Goal: Task Accomplishment & Management: Use online tool/utility

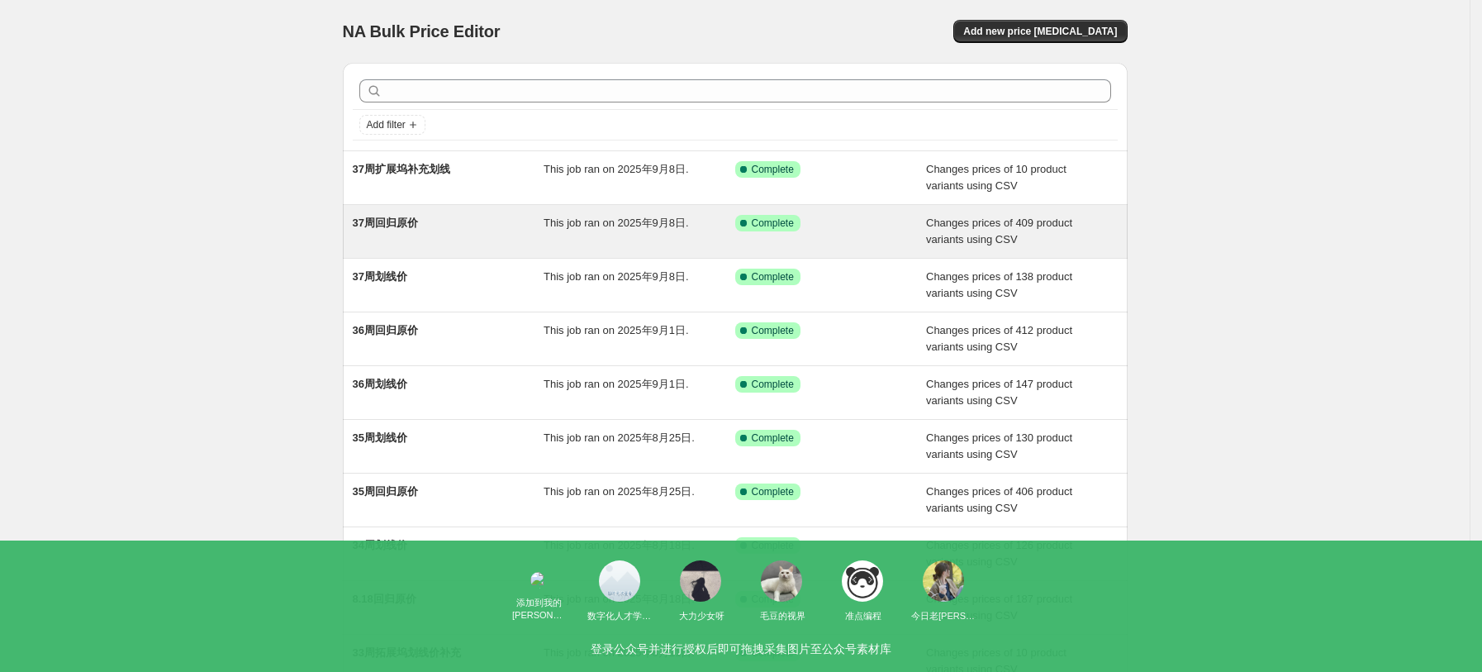
click at [434, 229] on div "37周回归原价" at bounding box center [449, 231] width 192 height 33
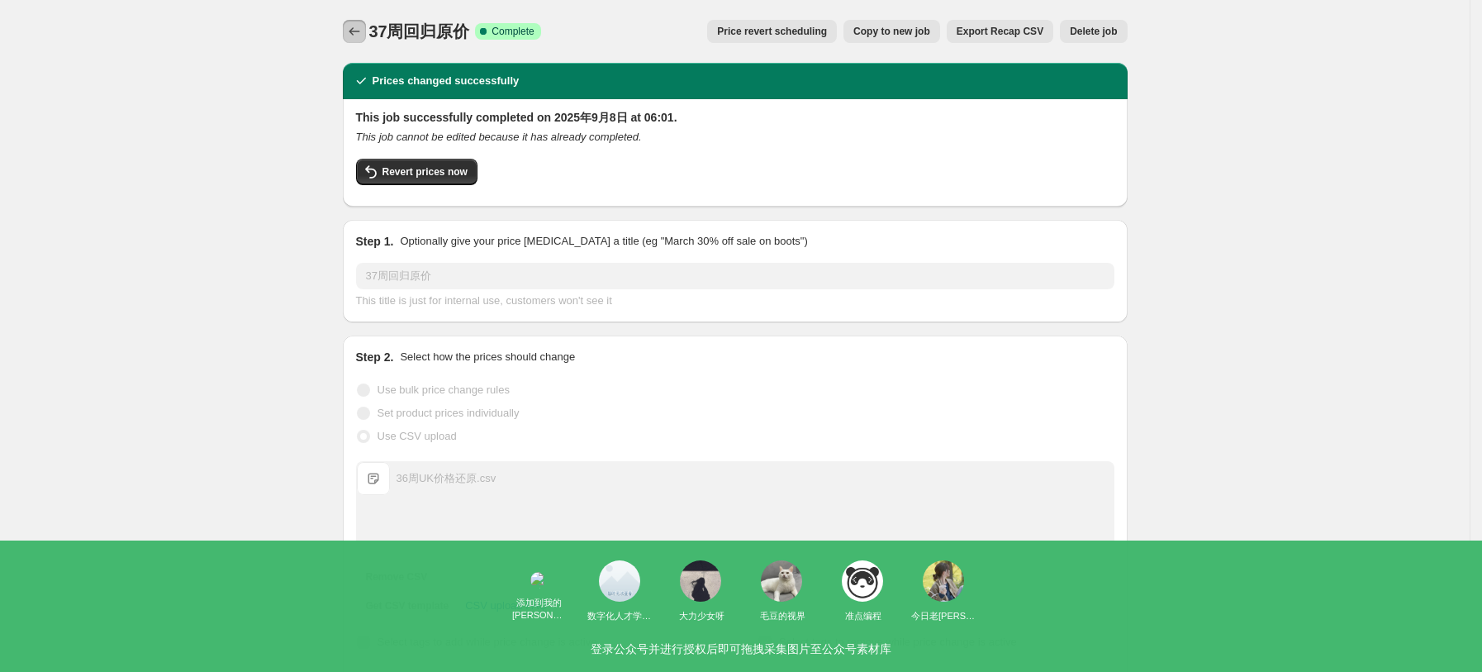
click at [363, 30] on icon "Price change jobs" at bounding box center [354, 31] width 17 height 17
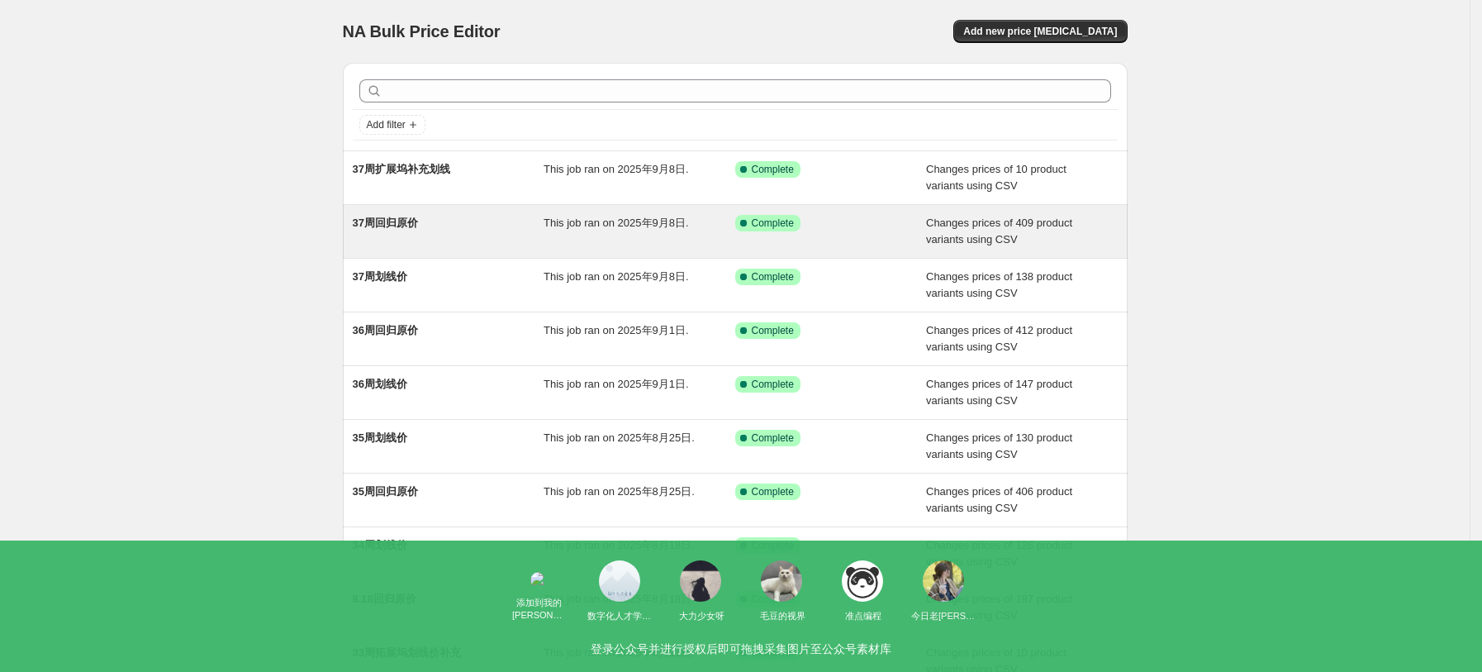
click at [427, 218] on div "37周回归原价" at bounding box center [449, 231] width 192 height 33
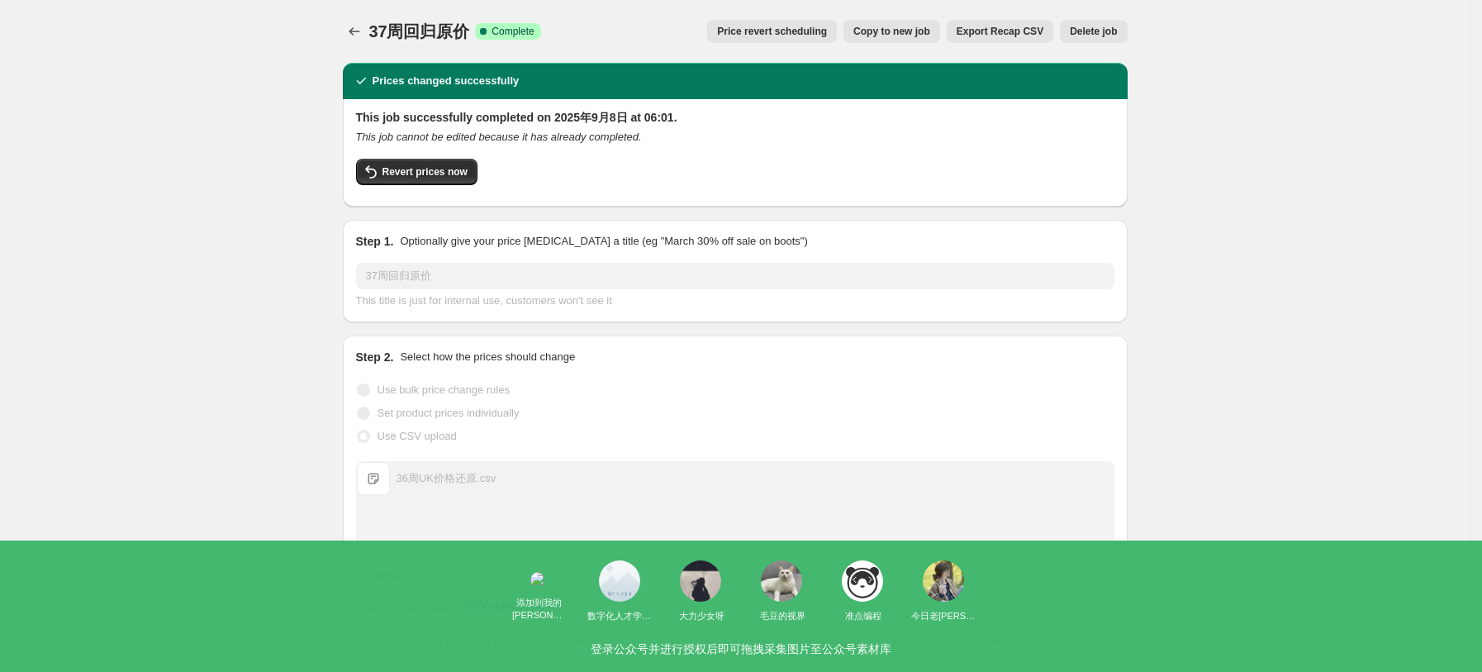
click at [907, 32] on span "Copy to new job" at bounding box center [891, 31] width 77 height 13
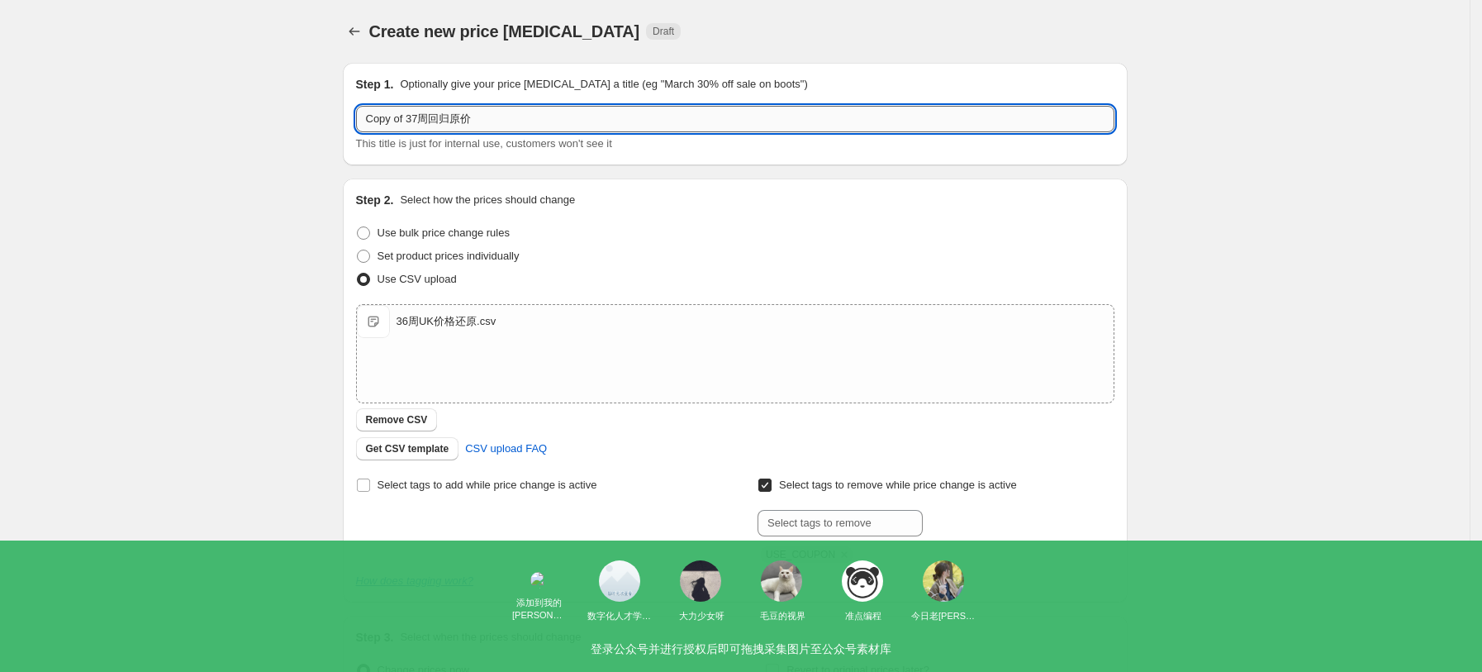
click at [414, 113] on input "Copy of 37周回归原价" at bounding box center [735, 119] width 758 height 26
click at [412, 116] on input "Copy of 37周回归原价" at bounding box center [735, 119] width 758 height 26
drag, startPoint x: 411, startPoint y: 118, endPoint x: 341, endPoint y: 117, distance: 70.2
click at [341, 117] on div "Step 1. Optionally give your price change job a title (eg "March 30% off sale o…" at bounding box center [729, 404] width 798 height 708
type input "38周回归原价"
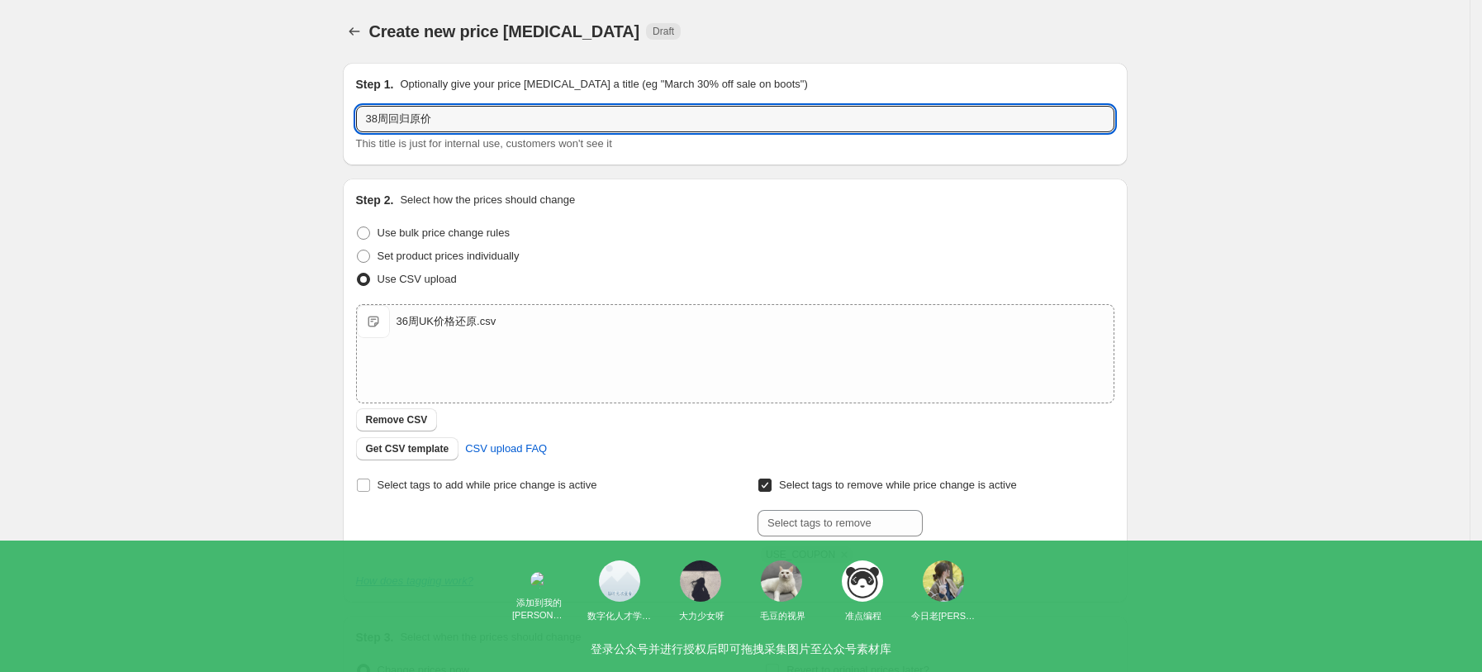
click at [736, 205] on div "Step 2. Select how the prices should change" at bounding box center [735, 200] width 758 height 17
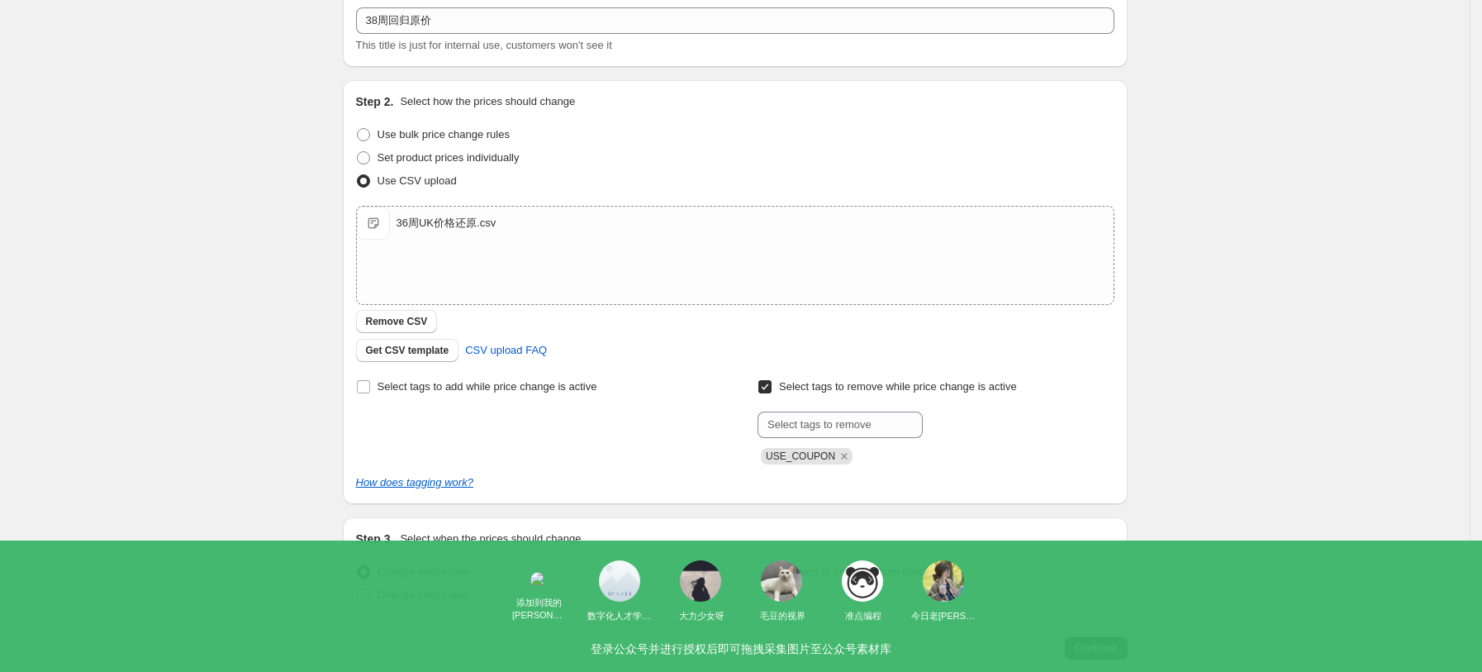
scroll to position [110, 0]
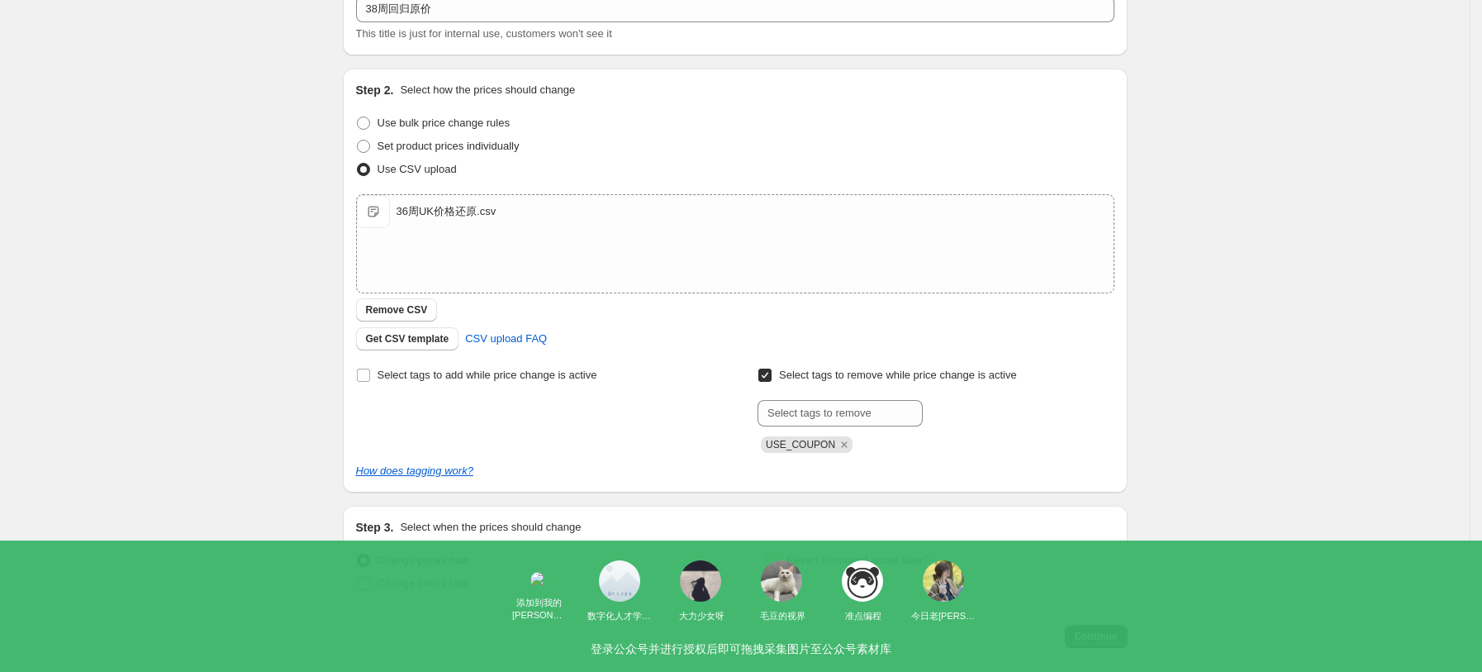
click at [460, 587] on span "Change prices later" at bounding box center [423, 583] width 93 height 12
click at [358, 577] on input "Change prices later" at bounding box center [357, 577] width 1 height 1
radio input "true"
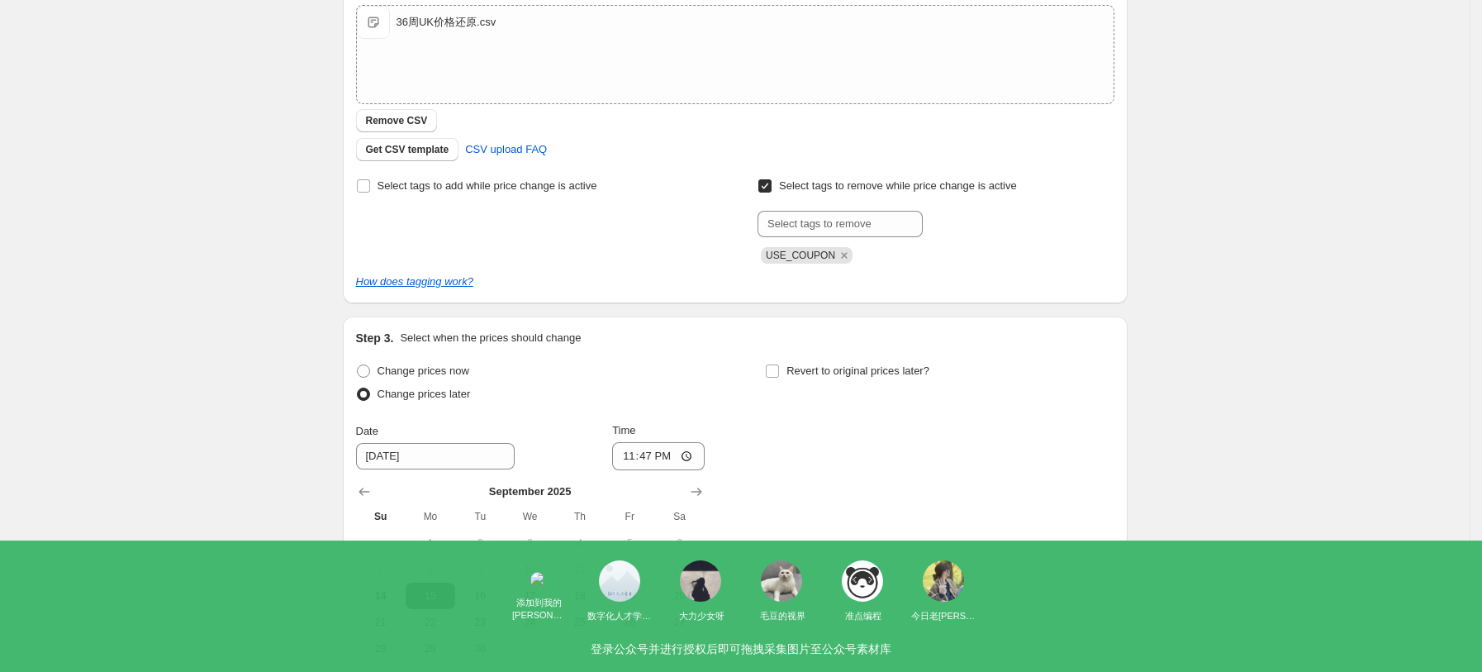
scroll to position [330, 0]
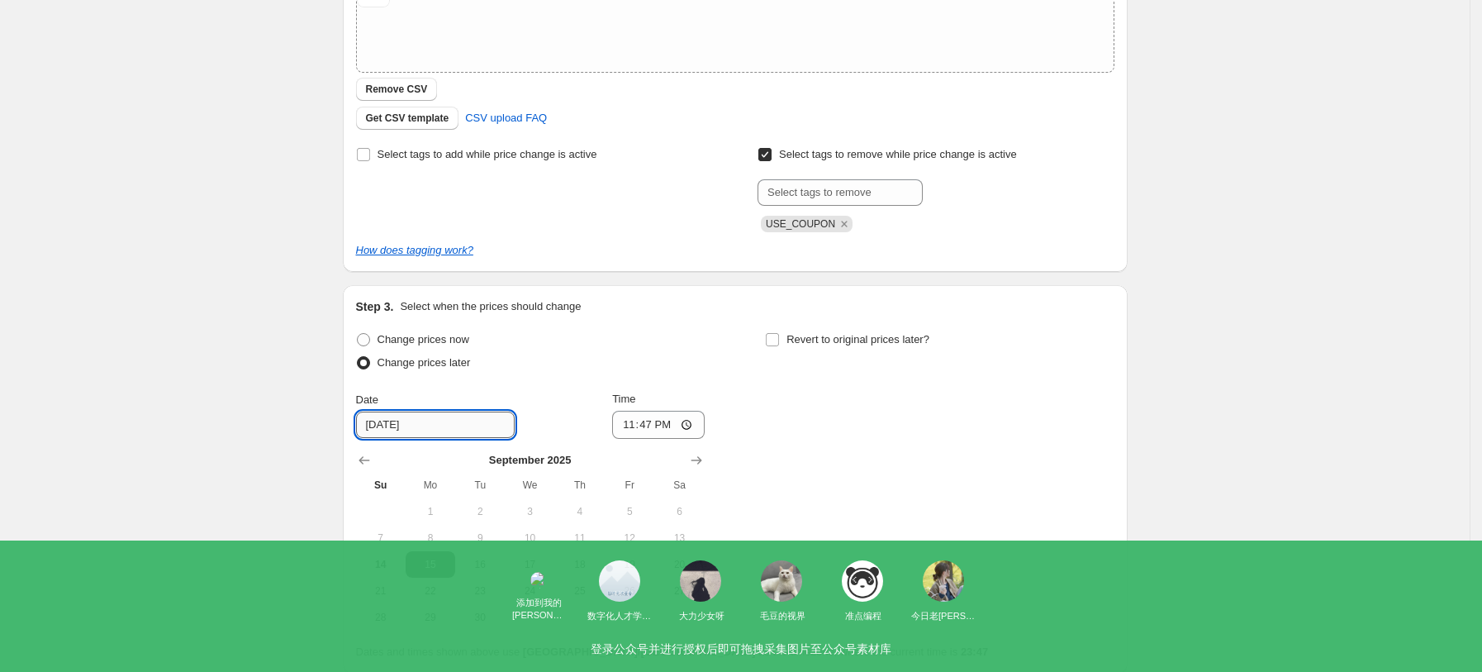
click at [466, 420] on input "9/15/2025" at bounding box center [435, 424] width 159 height 26
click at [672, 427] on input "23:47" at bounding box center [658, 425] width 93 height 28
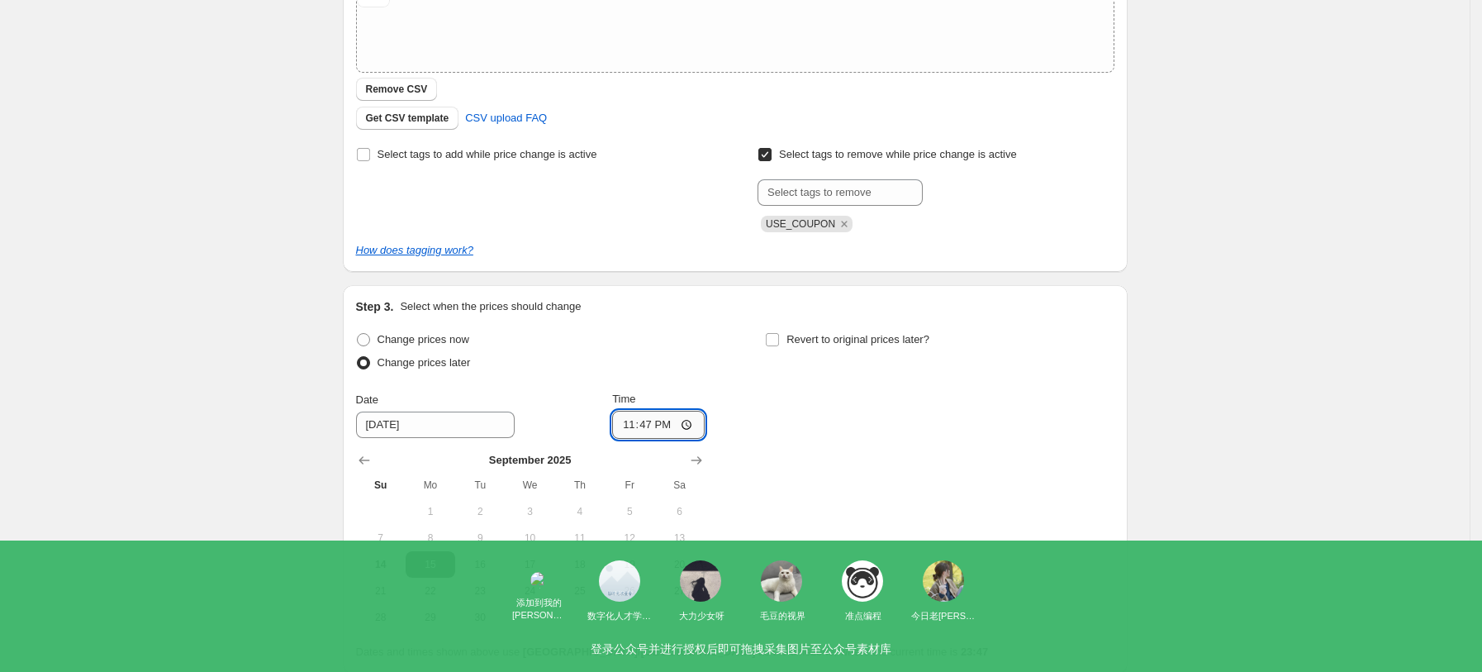
click at [703, 423] on input "23:47" at bounding box center [658, 425] width 93 height 28
click at [691, 423] on input "23:47" at bounding box center [658, 425] width 93 height 28
type input "06:00"
click at [824, 529] on div "Change prices now Change prices later Date 9/15/2025 Time 06:00 September 2025 …" at bounding box center [735, 479] width 758 height 302
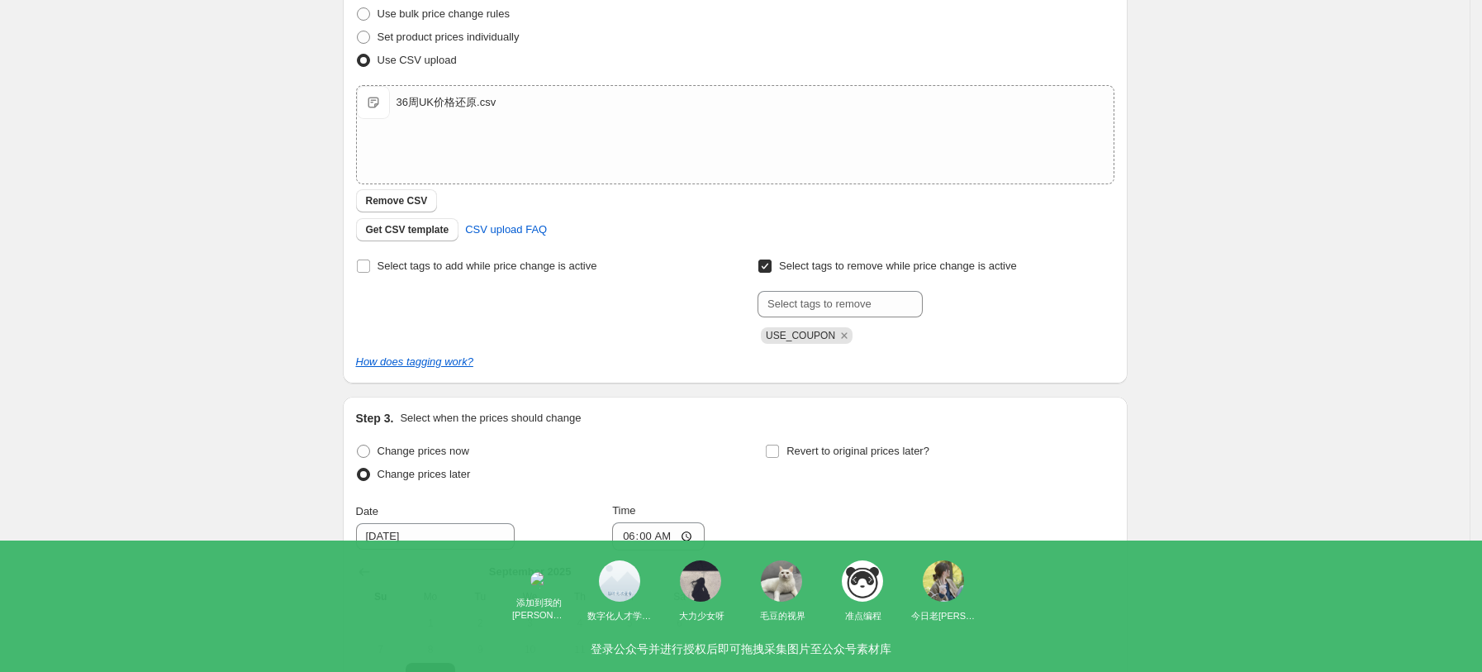
scroll to position [468, 0]
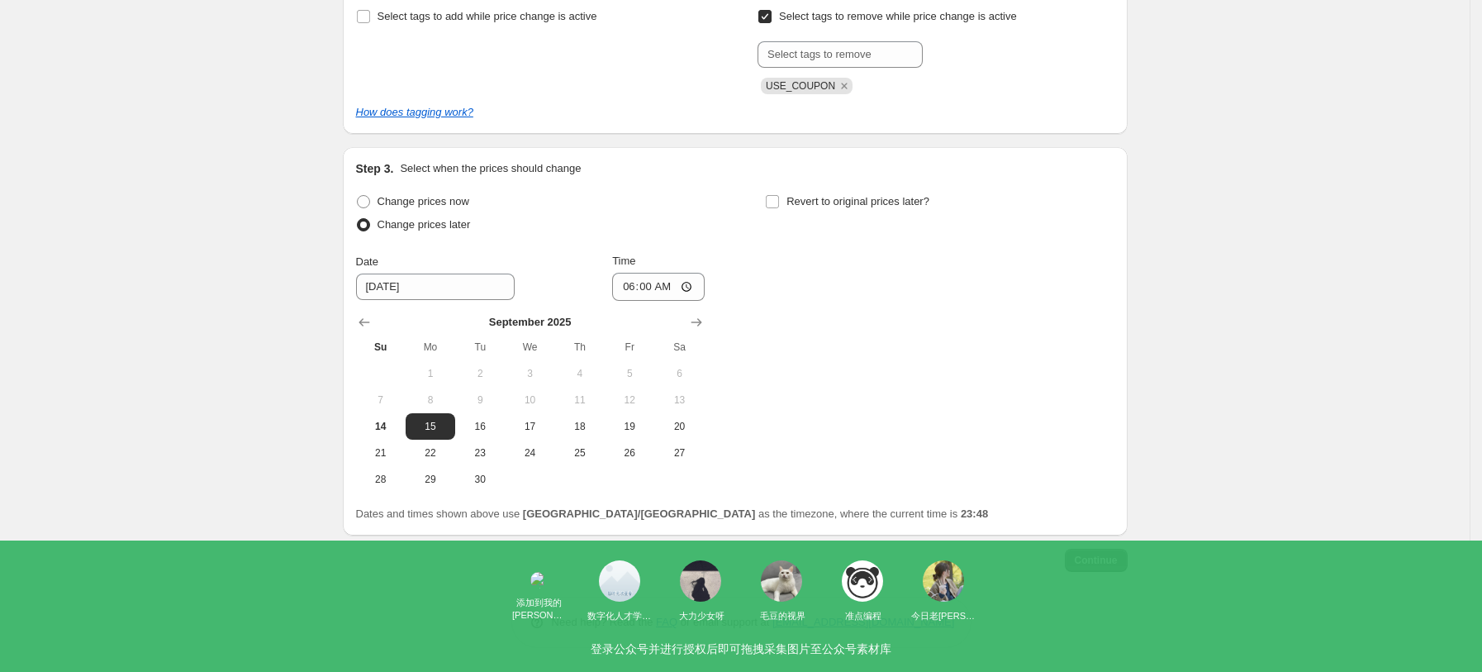
click at [1118, 557] on span "Continue" at bounding box center [1096, 559] width 43 height 13
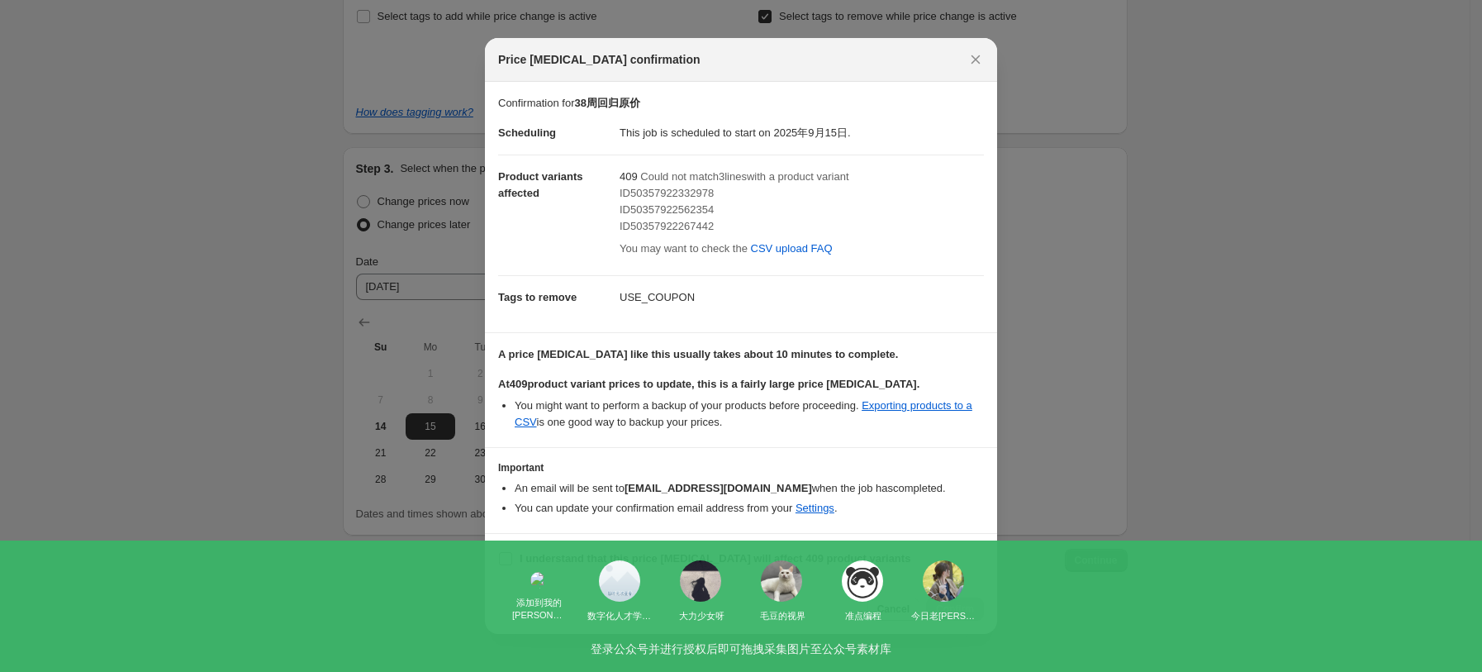
click at [512, 564] on span ":r5d:" at bounding box center [505, 558] width 15 height 15
click at [512, 564] on input "I understand that this price change job will affect 409 product variants" at bounding box center [505, 558] width 13 height 13
checkbox input "true"
click at [971, 606] on span "Confirm" at bounding box center [955, 608] width 38 height 13
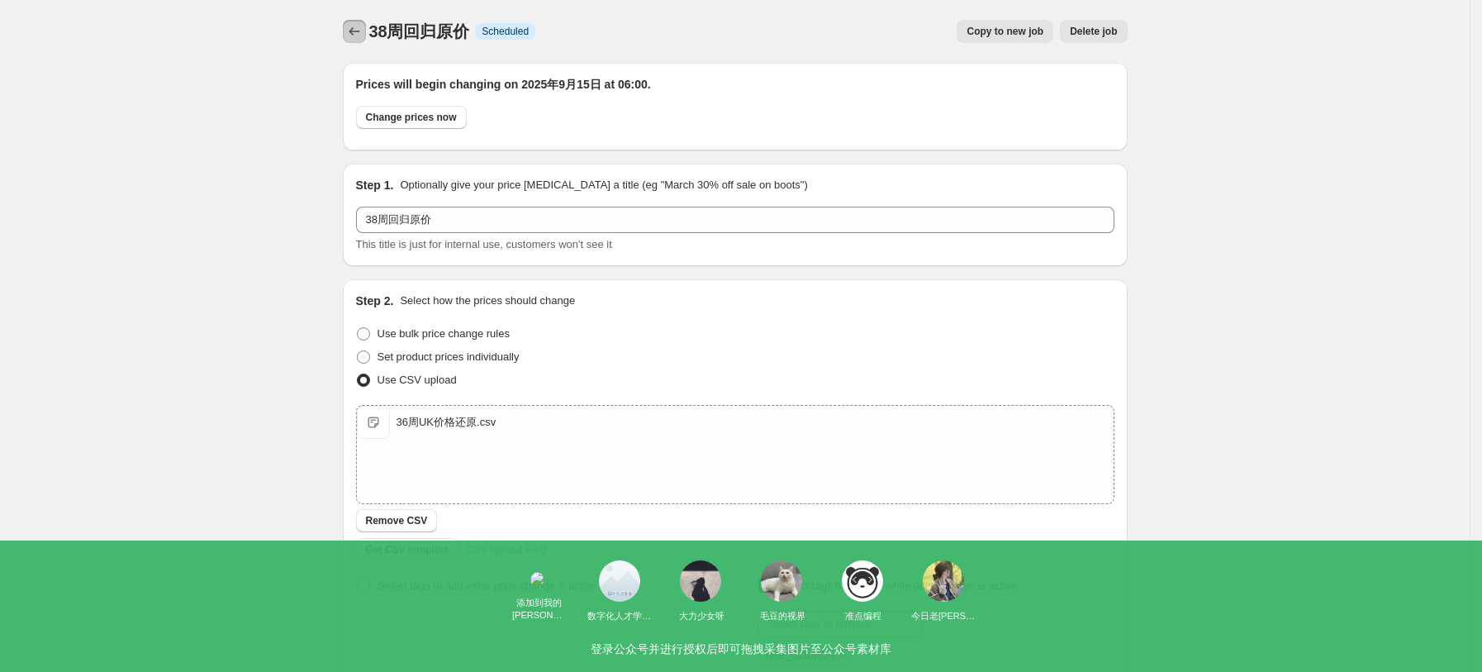
click at [349, 31] on button "Price change jobs" at bounding box center [354, 31] width 23 height 23
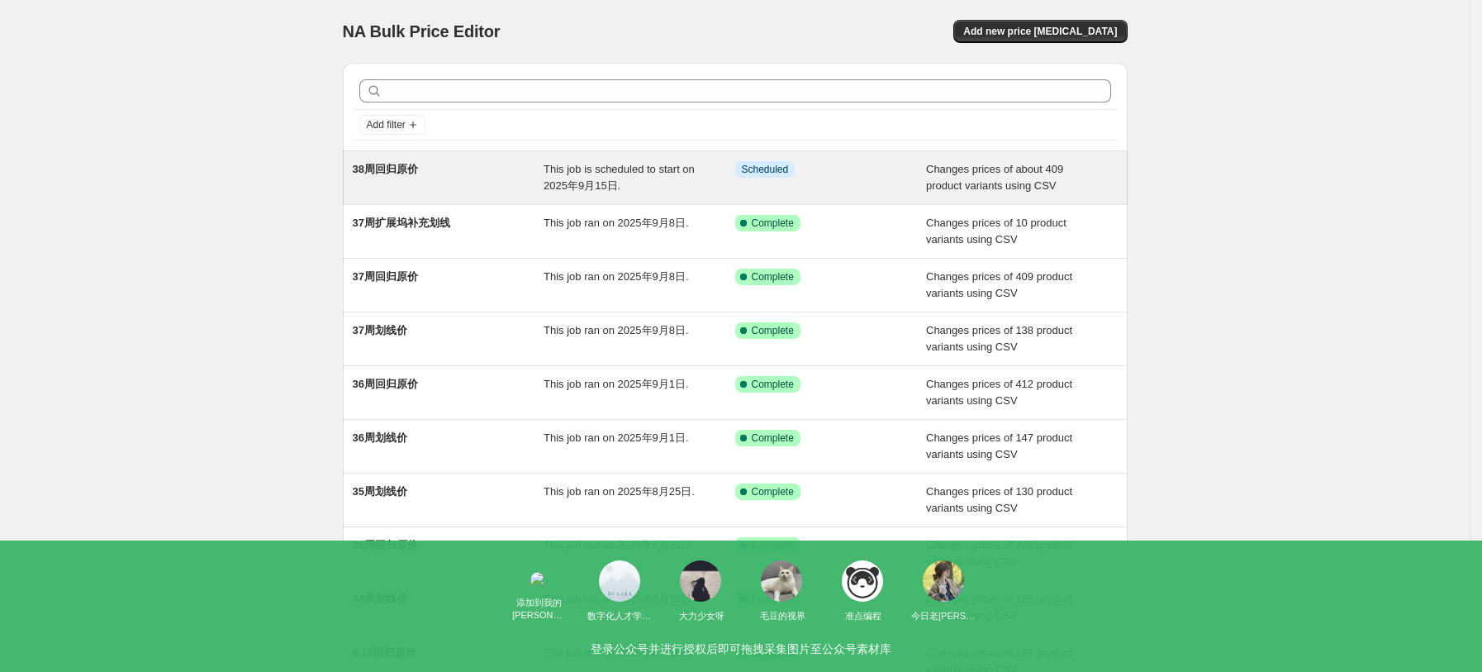
click at [727, 169] on div "This job is scheduled to start on 2025年9月15日." at bounding box center [640, 177] width 192 height 33
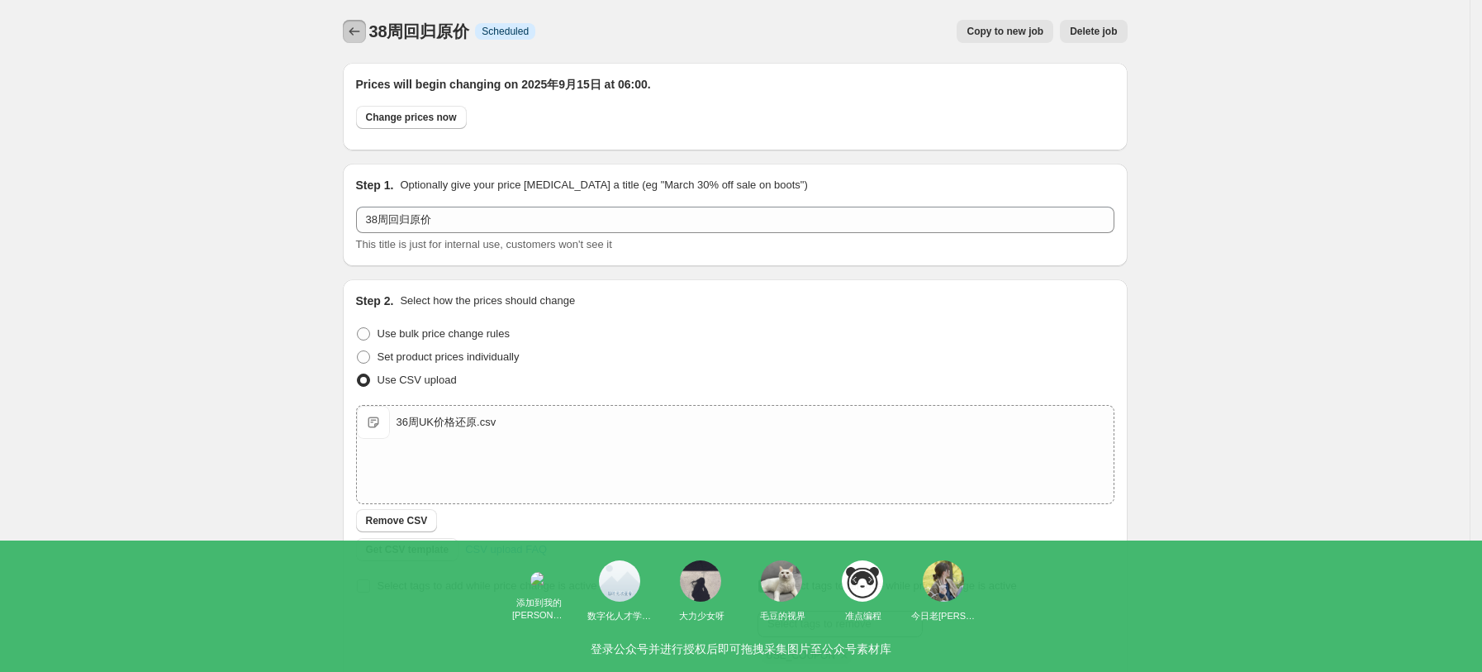
click at [366, 31] on button "Price change jobs" at bounding box center [354, 31] width 23 height 23
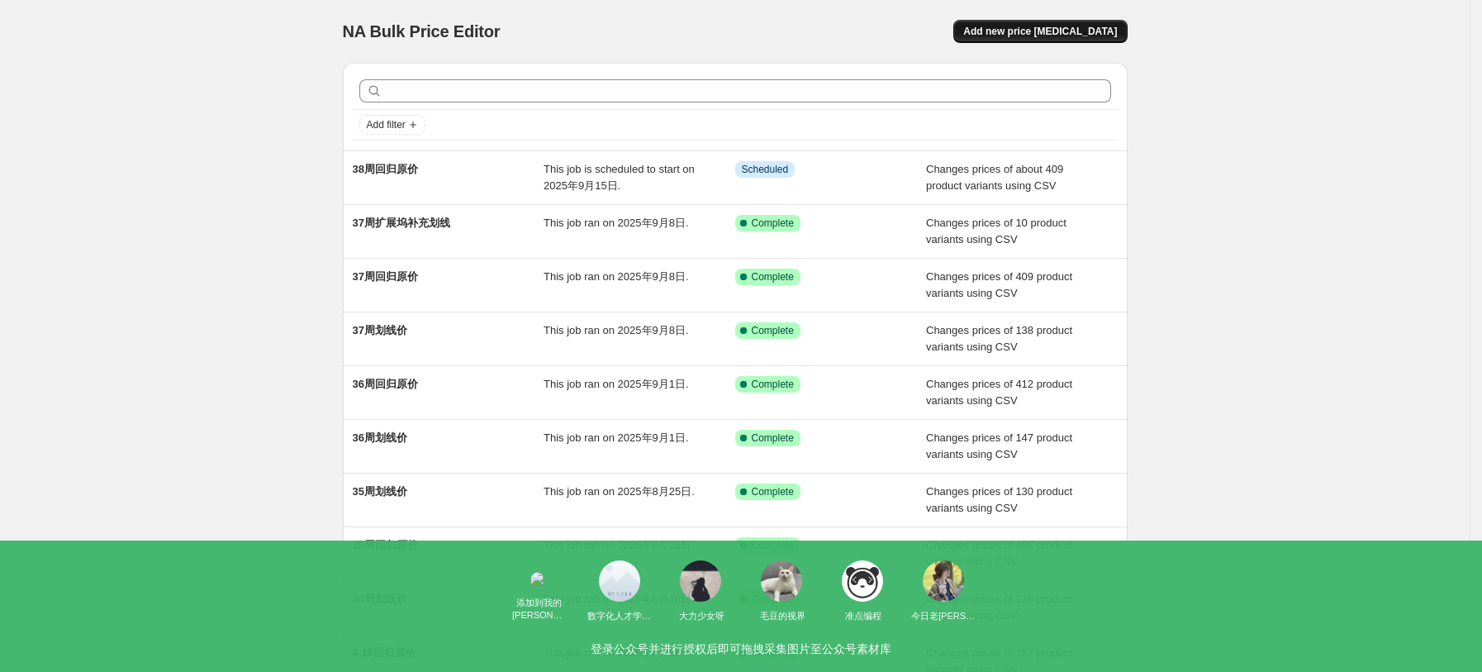
click at [1048, 32] on span "Add new price change job" at bounding box center [1040, 31] width 154 height 13
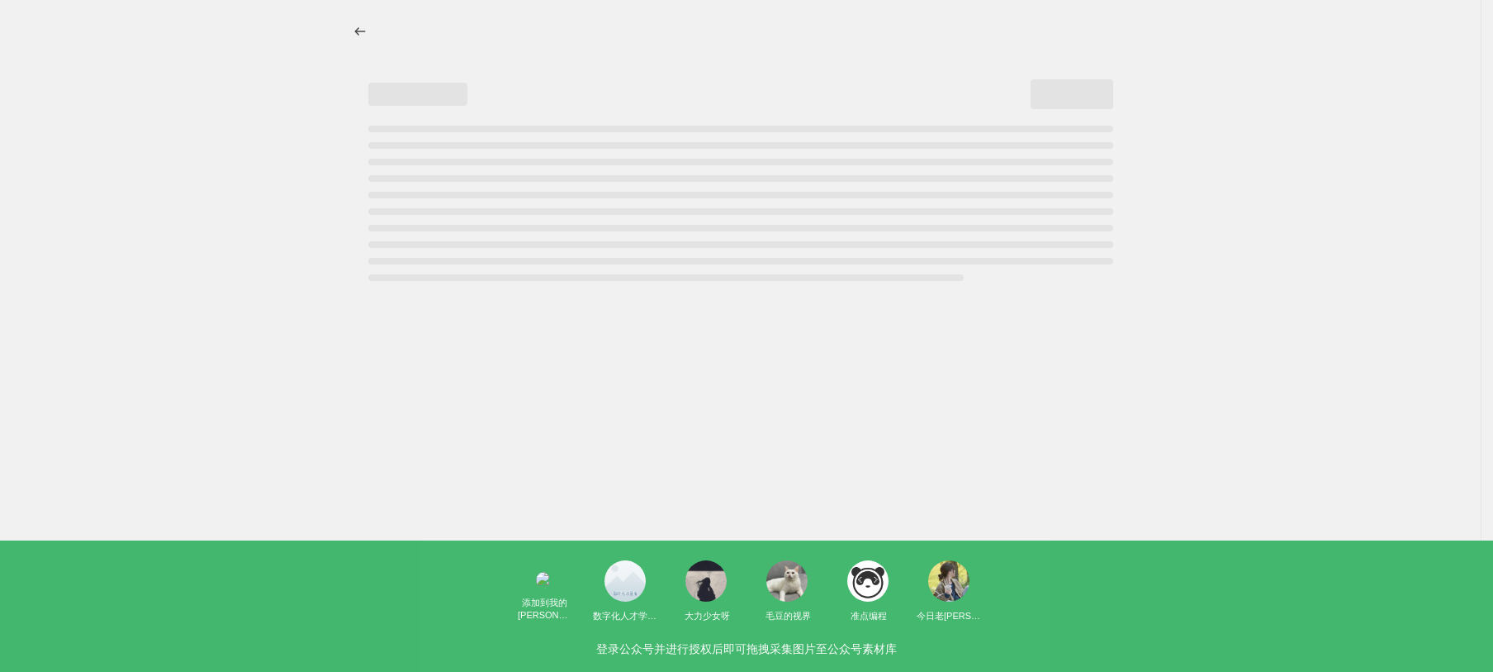
select select "percentage"
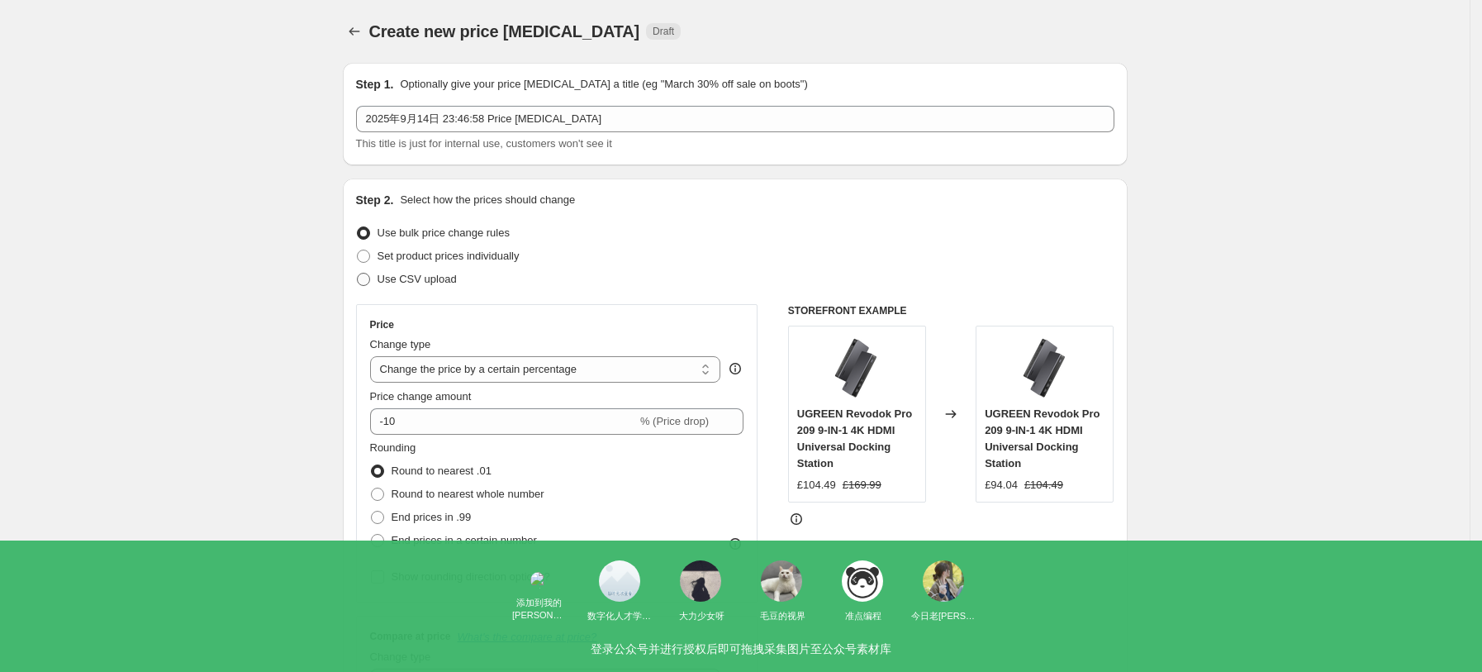
click at [425, 268] on label "Use CSV upload" at bounding box center [406, 279] width 101 height 23
click at [358, 273] on input "Use CSV upload" at bounding box center [357, 273] width 1 height 1
radio input "true"
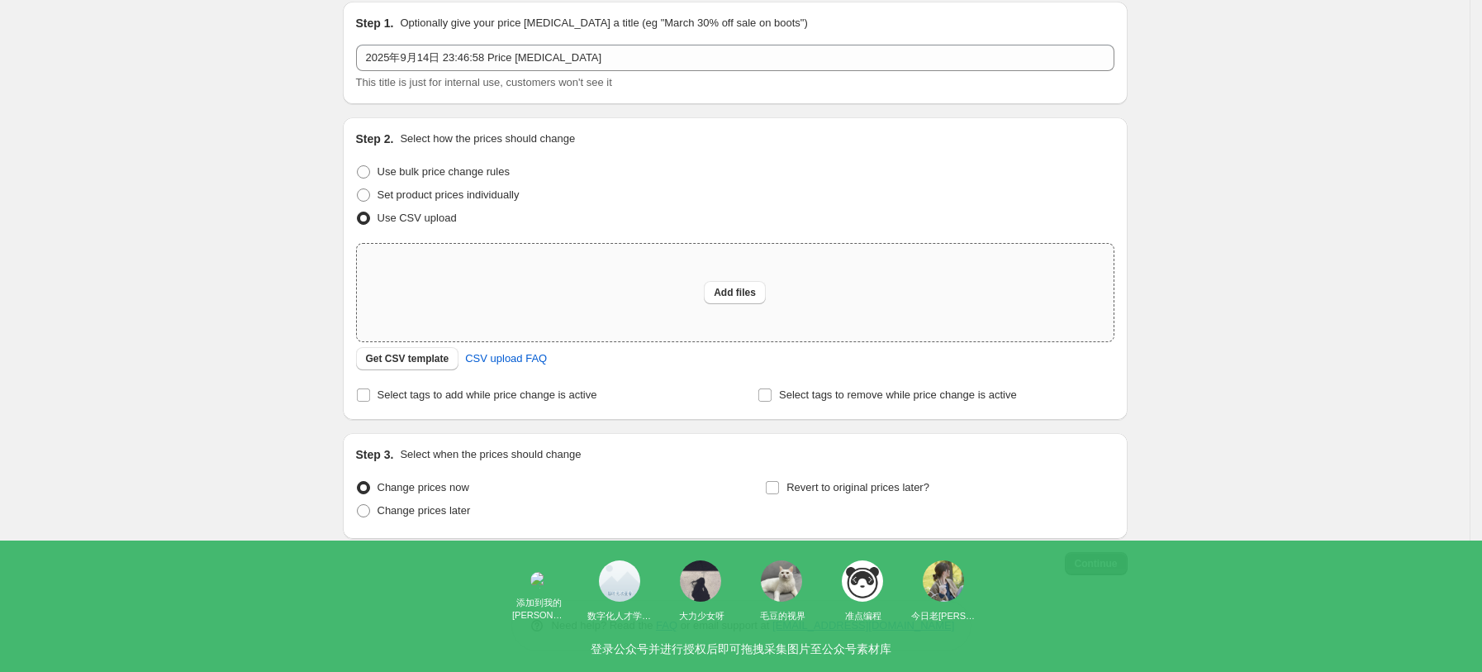
scroll to position [64, 0]
click at [426, 365] on button "Get CSV template" at bounding box center [407, 355] width 103 height 23
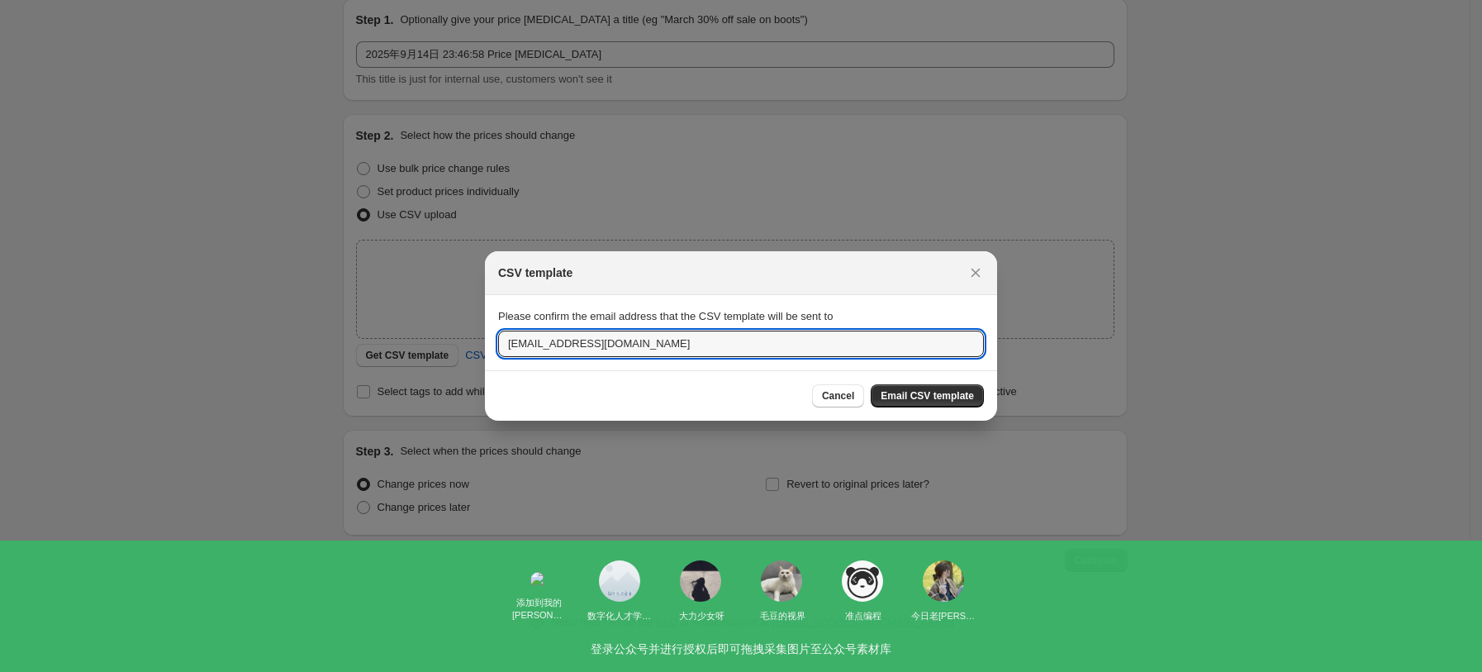
drag, startPoint x: 525, startPoint y: 339, endPoint x: 487, endPoint y: 343, distance: 39.0
click at [487, 343] on section "Please confirm the email address that the CSV template will be sent to jack@ugr…" at bounding box center [741, 332] width 512 height 74
type input "lotus@ugreen.com"
click at [952, 393] on span "Email CSV template" at bounding box center [927, 395] width 93 height 13
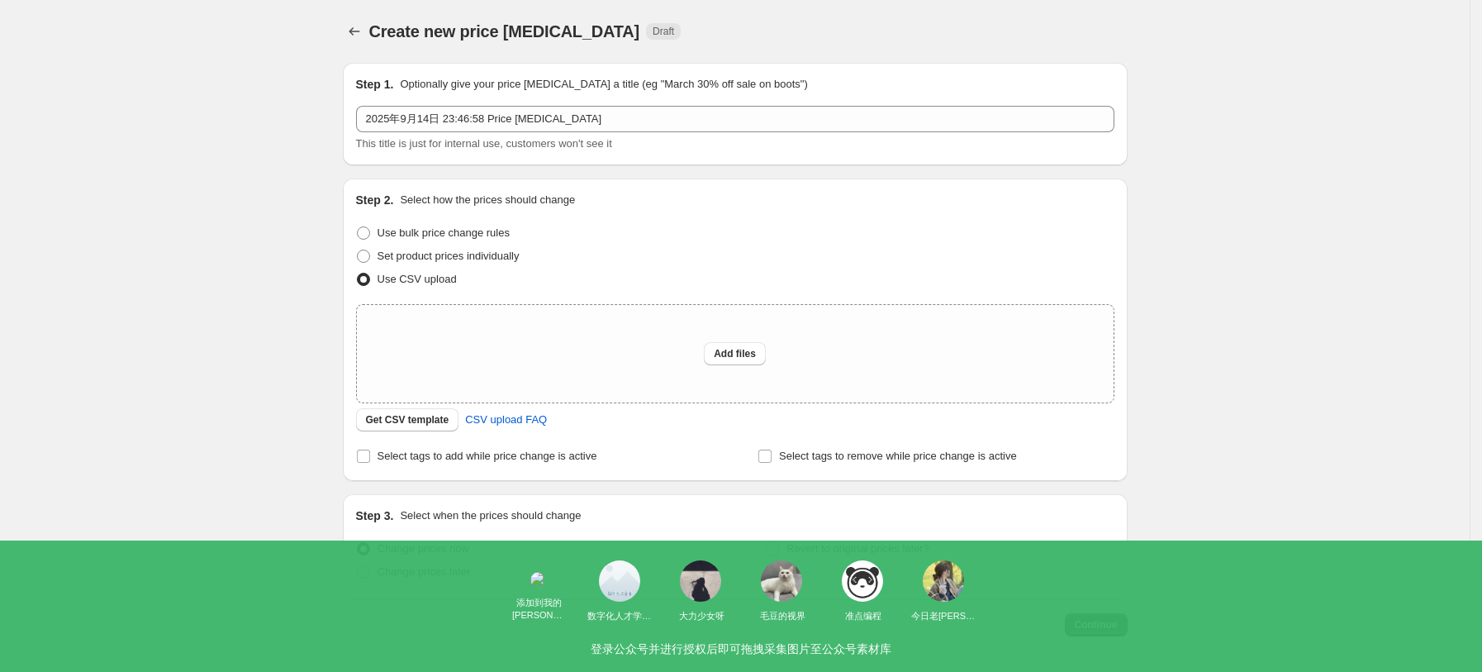
scroll to position [64, 0]
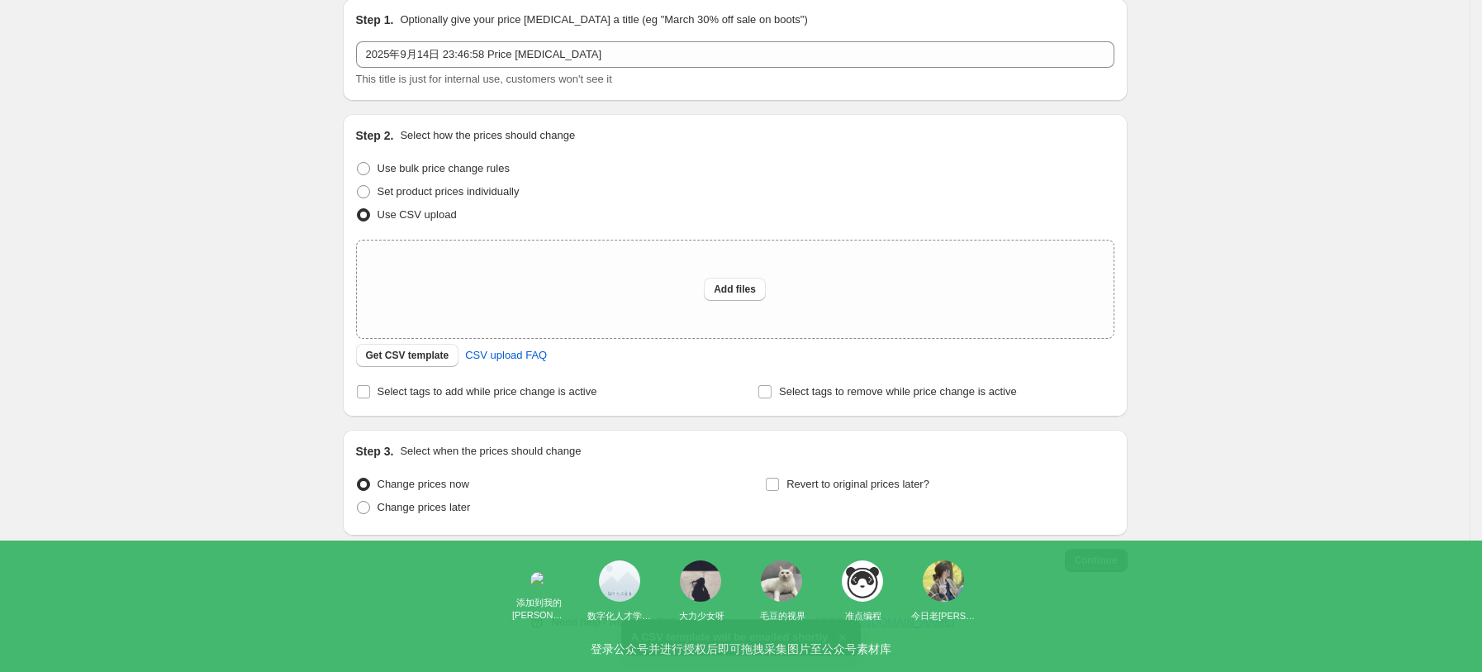
drag, startPoint x: 1211, startPoint y: 282, endPoint x: 1156, endPoint y: 287, distance: 54.7
click at [1205, 283] on div "Create new price change job. This page is ready Create new price change job Dra…" at bounding box center [734, 304] width 1469 height 737
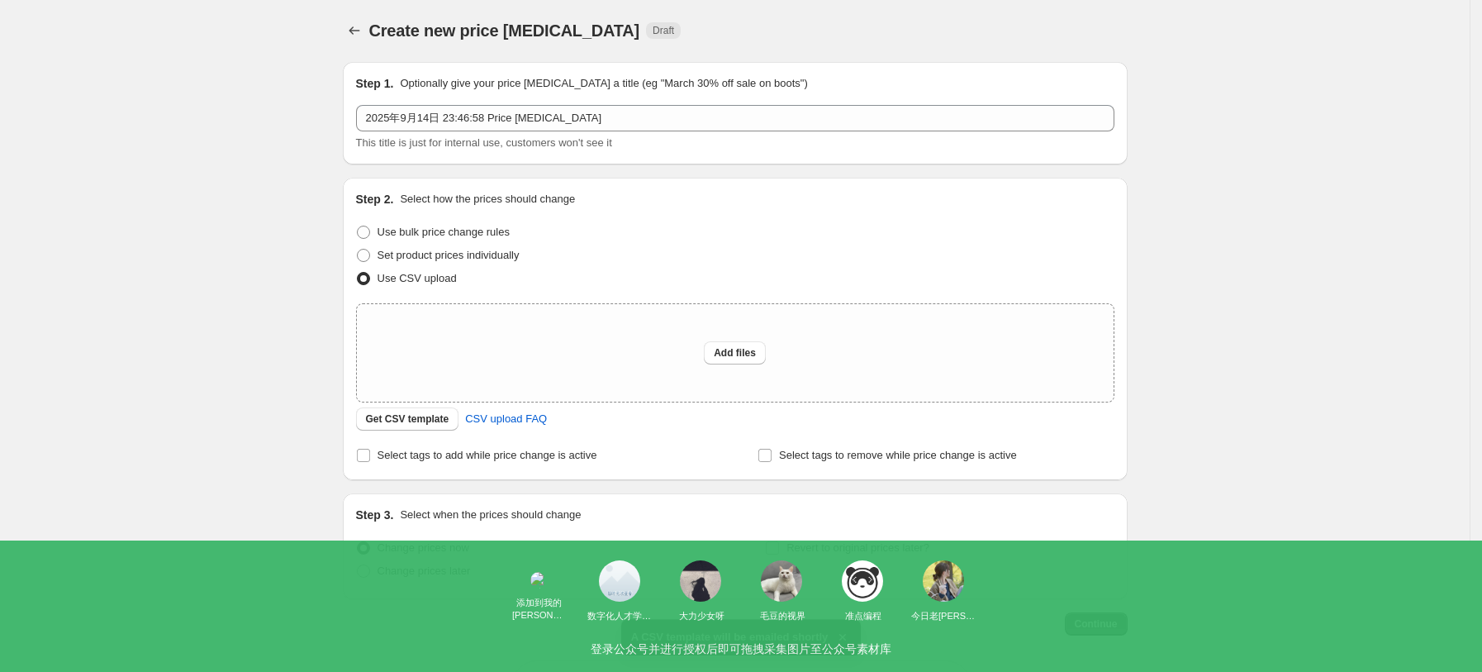
scroll to position [0, 0]
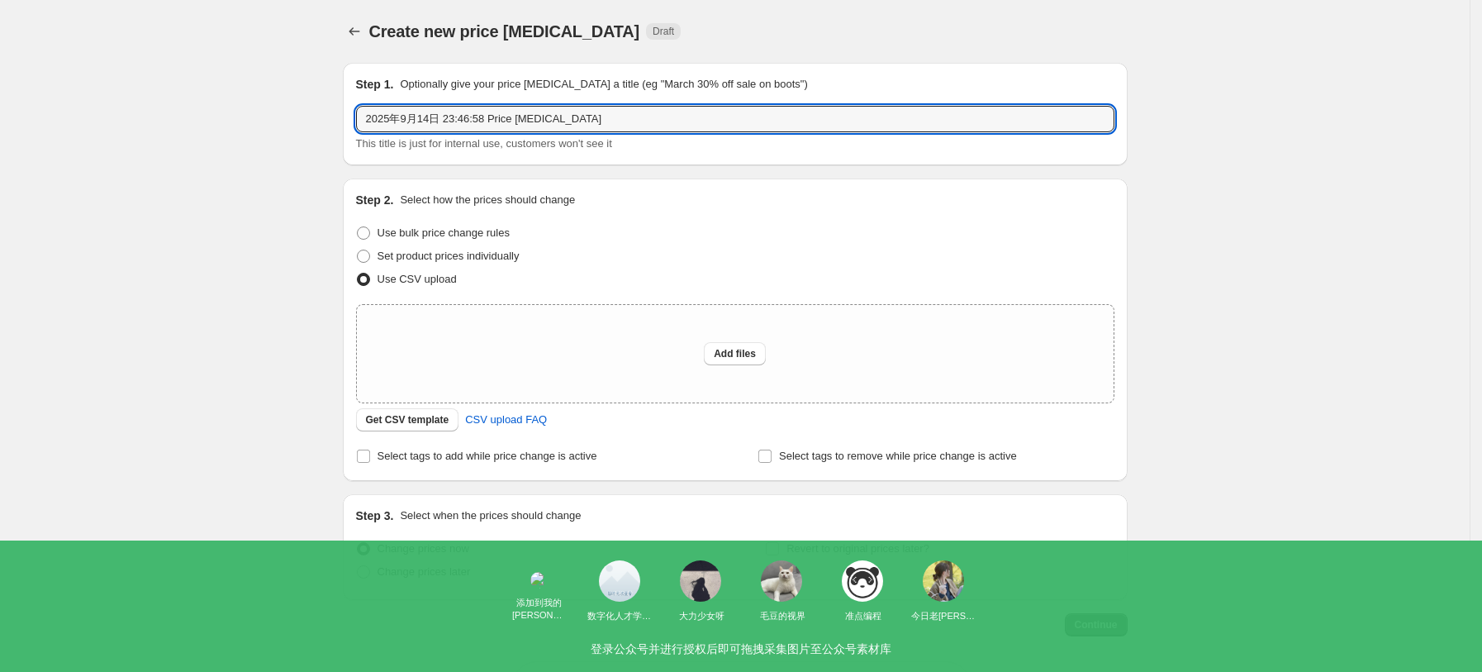
drag, startPoint x: 570, startPoint y: 120, endPoint x: 331, endPoint y: 121, distance: 238.7
click at [331, 121] on div "Create new price change job. This page is ready Create new price change job Dra…" at bounding box center [735, 368] width 824 height 737
type input "38周划线价"
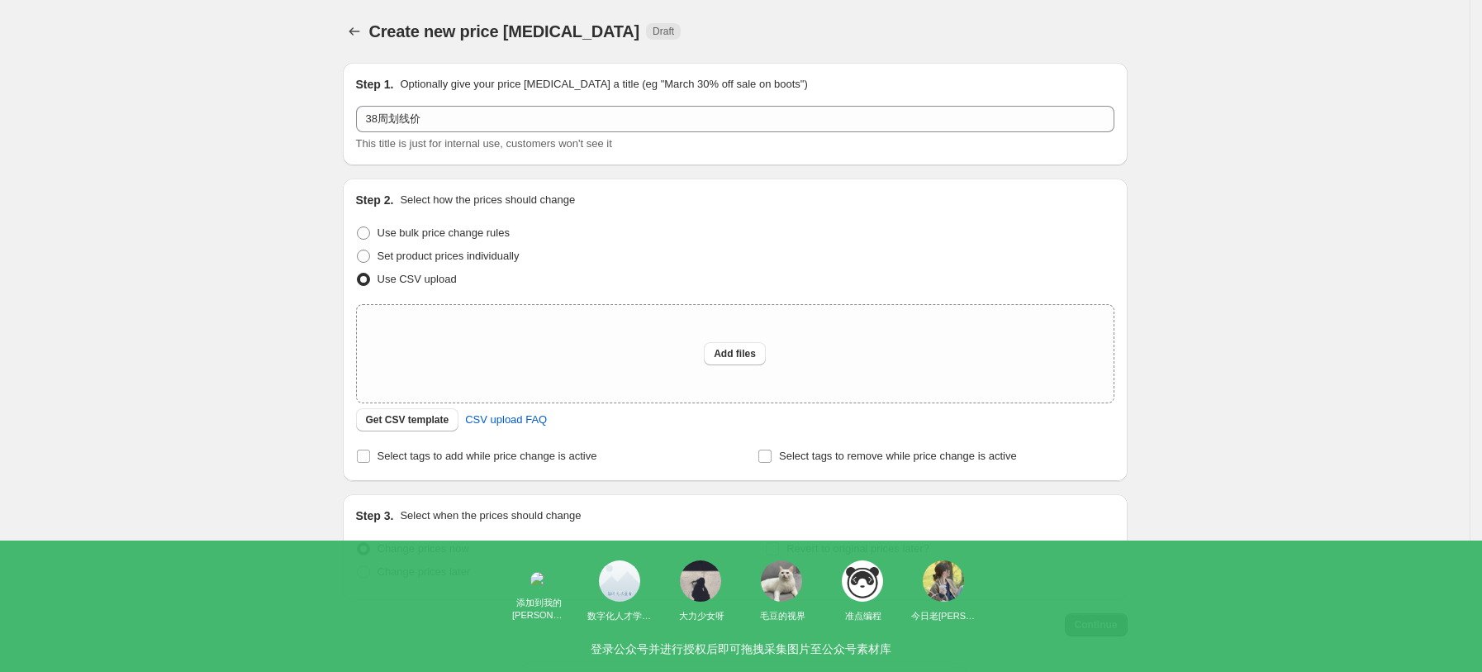
click at [637, 228] on div "Use bulk price change rules" at bounding box center [735, 232] width 758 height 23
click at [469, 572] on span "Change prices later" at bounding box center [423, 571] width 93 height 12
click at [358, 566] on input "Change prices later" at bounding box center [357, 565] width 1 height 1
radio input "true"
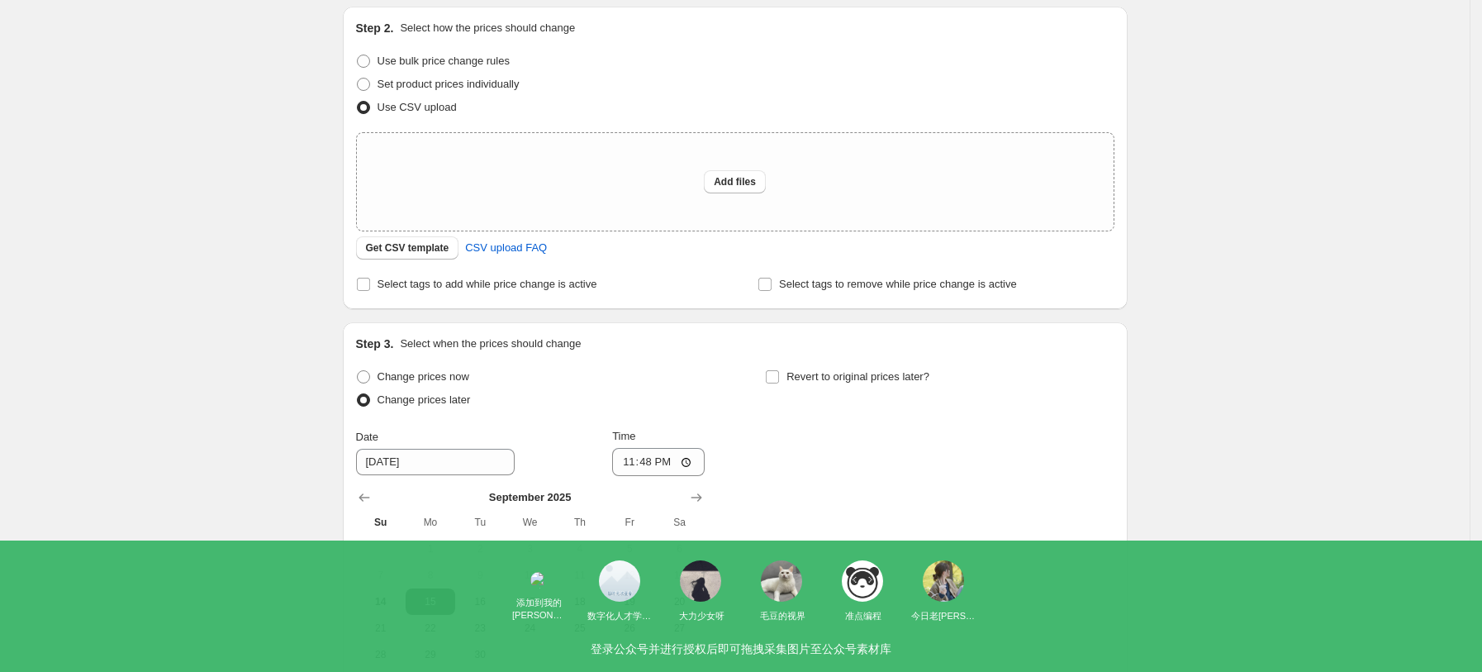
scroll to position [220, 0]
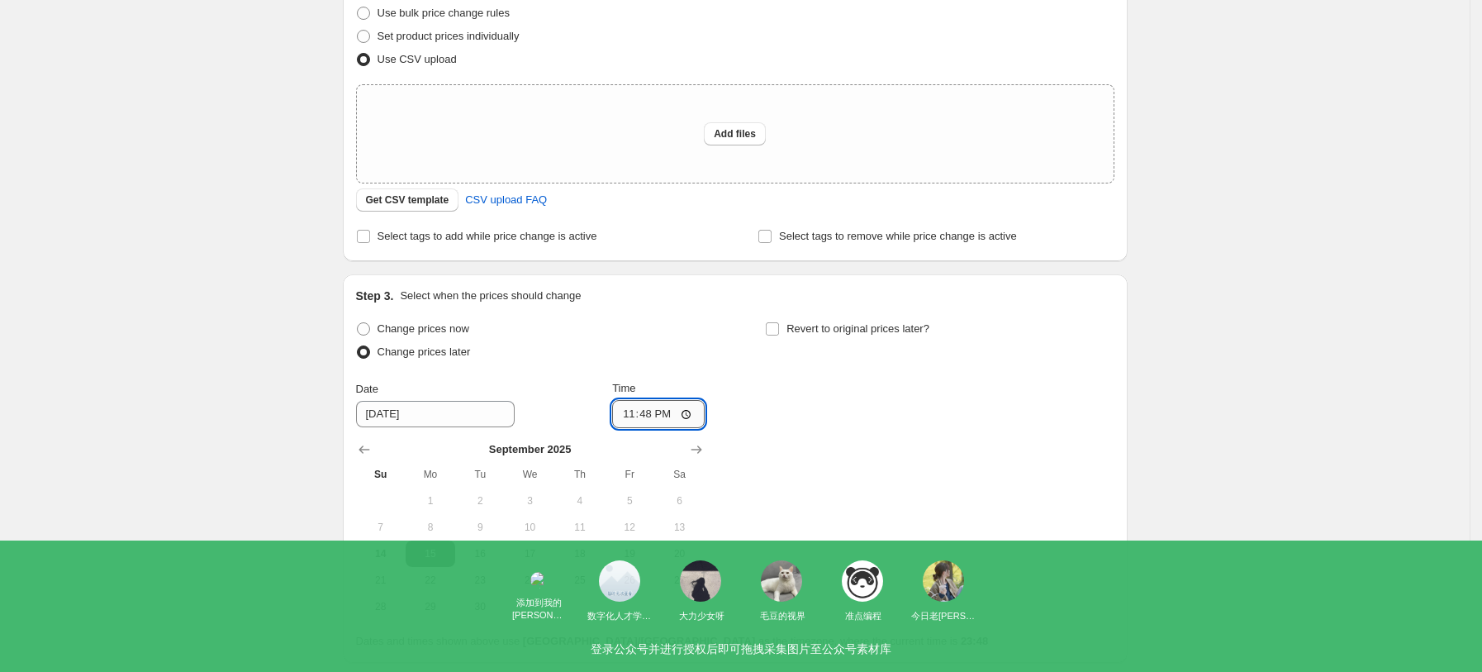
click at [695, 416] on input "23:48" at bounding box center [658, 414] width 93 height 28
type input "06:05"
click at [1005, 537] on div "Change prices now Change prices later Date 9/15/2025 Time 06:05 September 2025 …" at bounding box center [735, 468] width 758 height 302
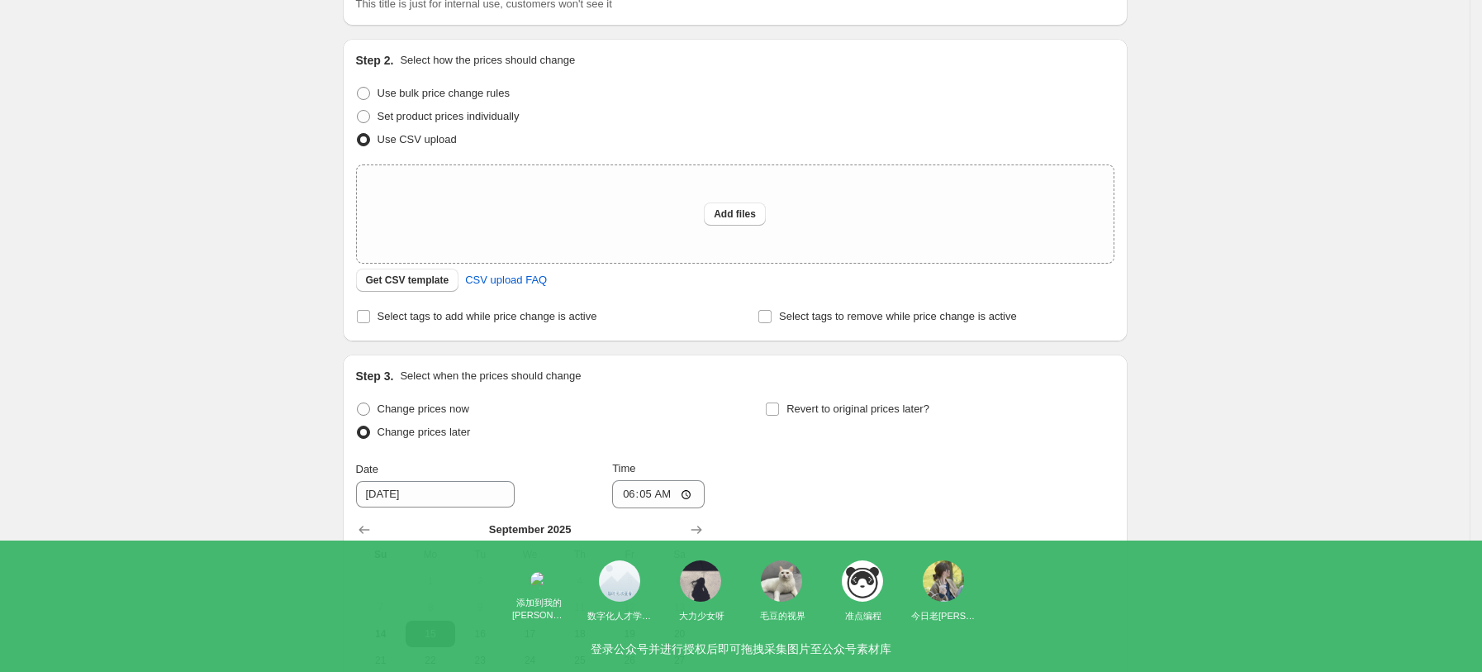
scroll to position [0, 0]
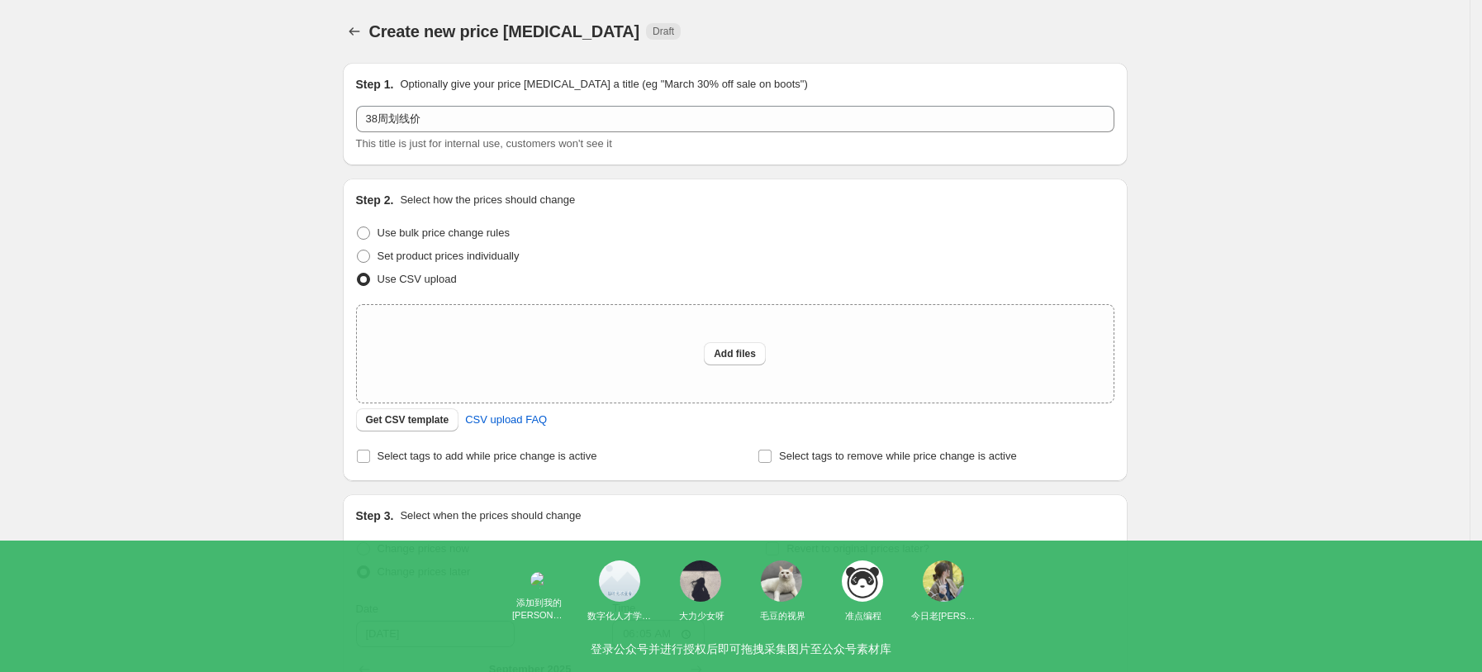
click at [1369, 197] on div "Create new price change job. This page is ready Create new price change job Dra…" at bounding box center [734, 509] width 1469 height 1019
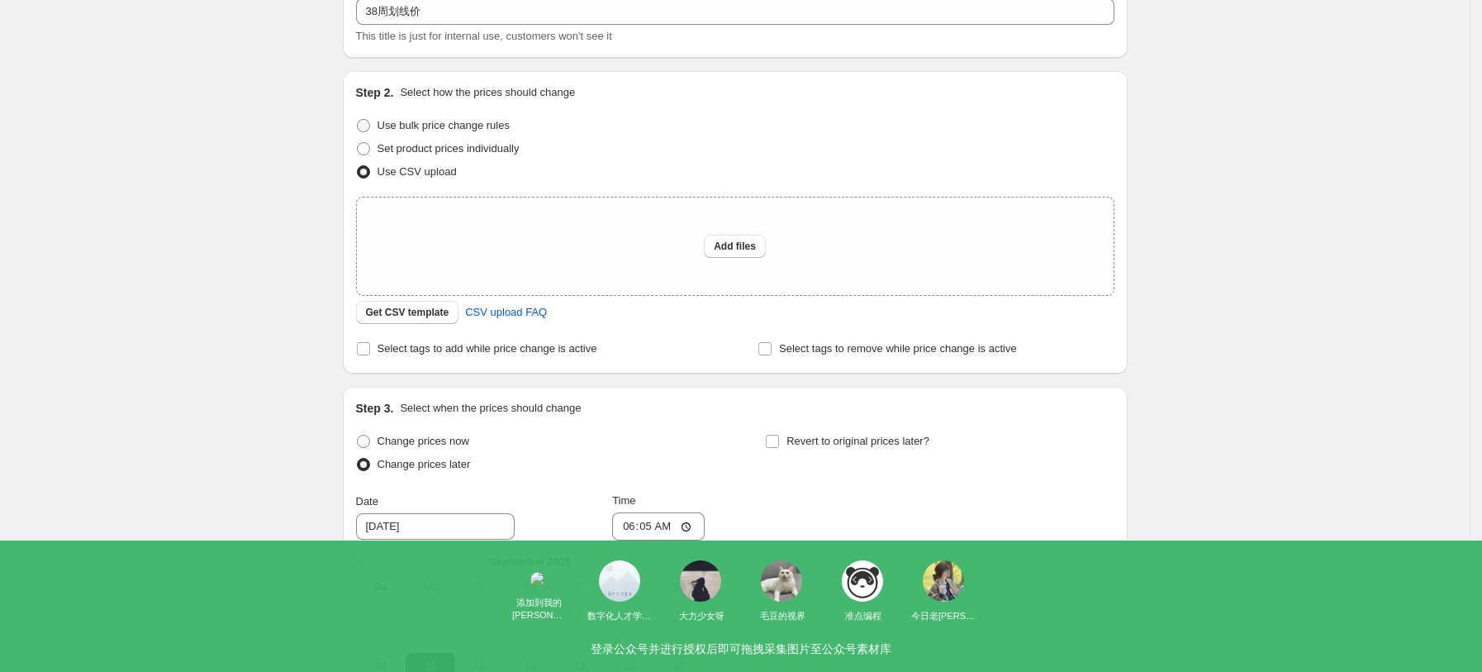
scroll to position [110, 0]
click at [870, 351] on span "Select tags to remove while price change is active" at bounding box center [898, 345] width 238 height 12
click at [771, 351] on input "Select tags to remove while price change is active" at bounding box center [764, 345] width 13 height 13
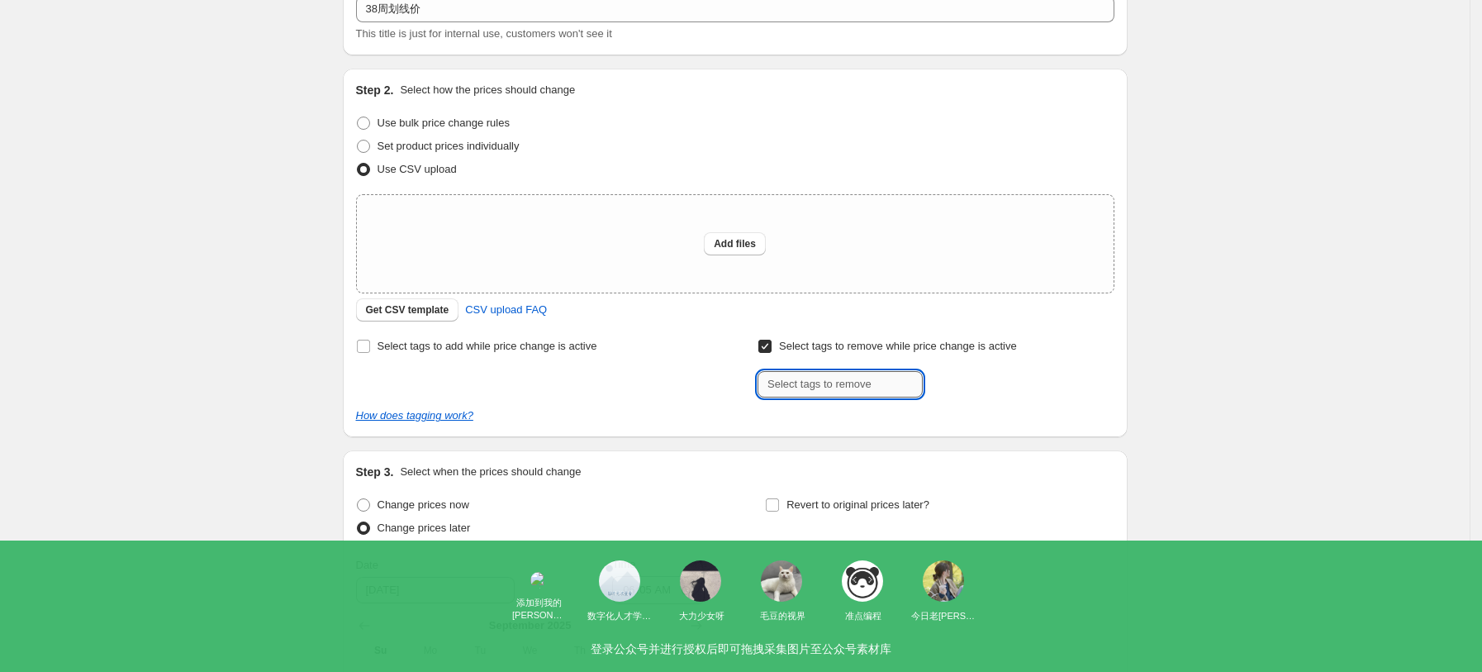
click at [855, 385] on input "text" at bounding box center [839, 384] width 165 height 26
click at [874, 379] on input "text" at bounding box center [839, 384] width 165 height 26
click at [876, 377] on input "text" at bounding box center [839, 384] width 165 height 26
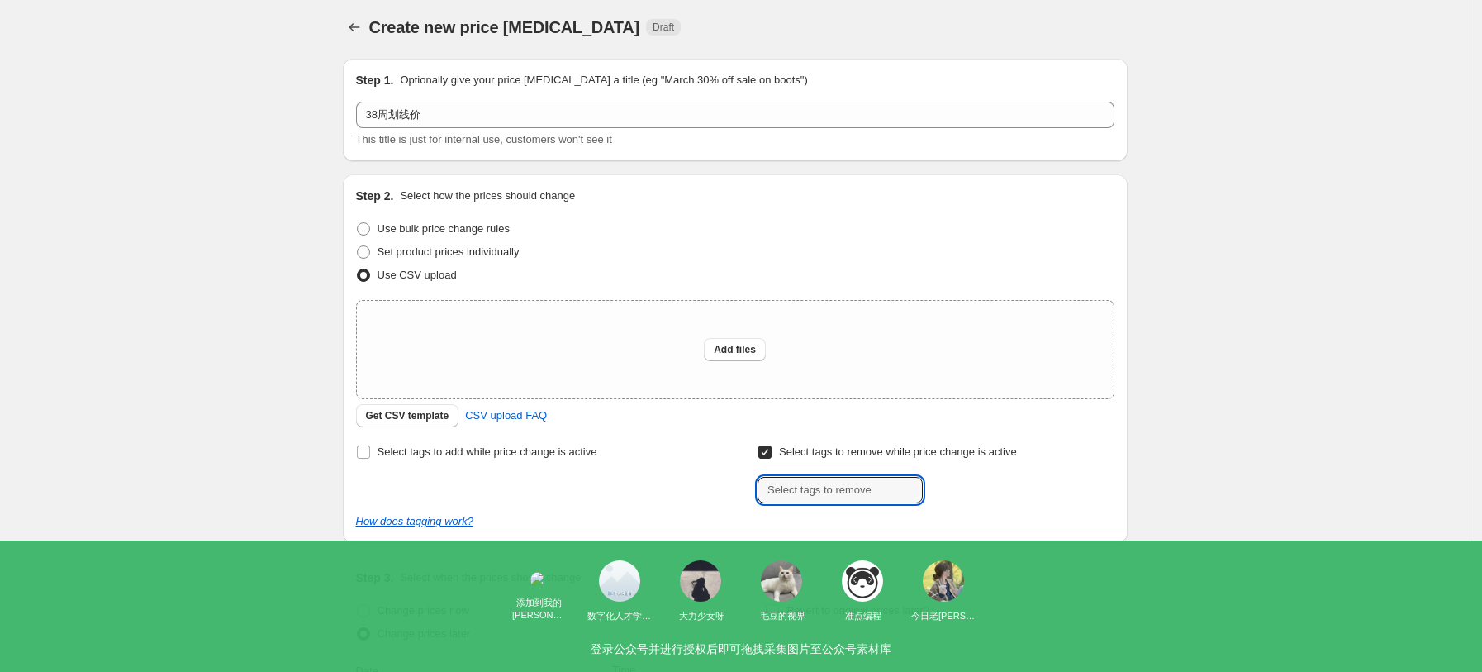
scroll to position [0, 0]
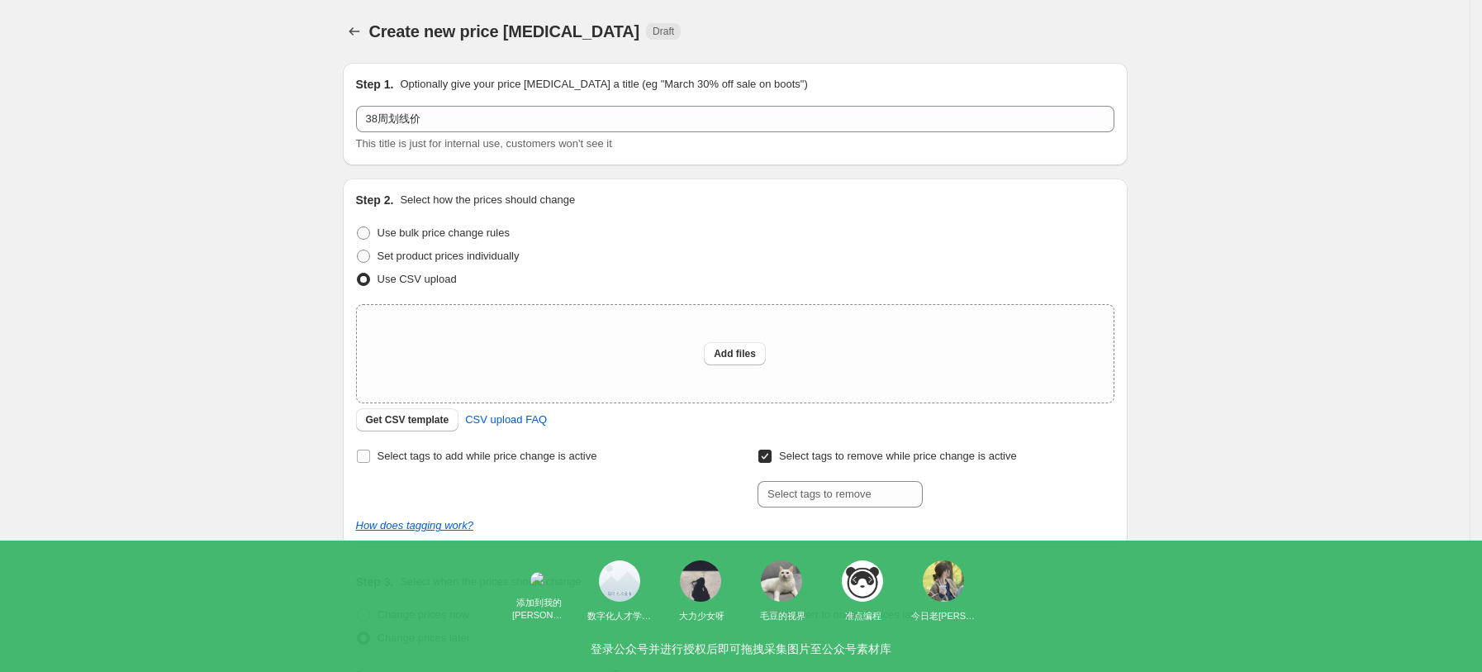
click at [759, 459] on div "Select tags to add while price change is active Select tags to remove while pri…" at bounding box center [735, 475] width 758 height 63
click at [764, 460] on input "Select tags to remove while price change is active" at bounding box center [764, 455] width 13 height 13
checkbox input "false"
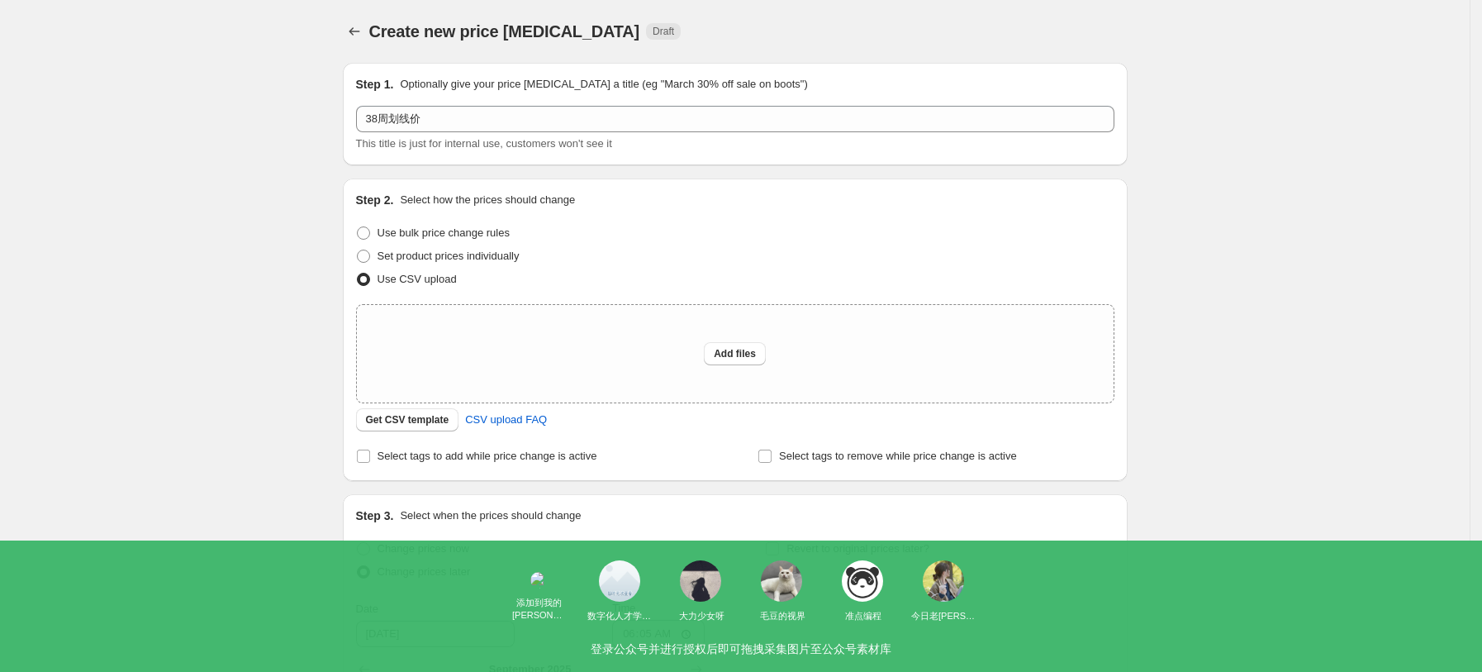
click at [1293, 395] on div "Create new price change job. This page is ready Create new price change job Dra…" at bounding box center [734, 509] width 1469 height 1019
click at [704, 357] on div "Add files" at bounding box center [735, 353] width 757 height 97
type input "C:\fakepath\UK38周划线价.csv"
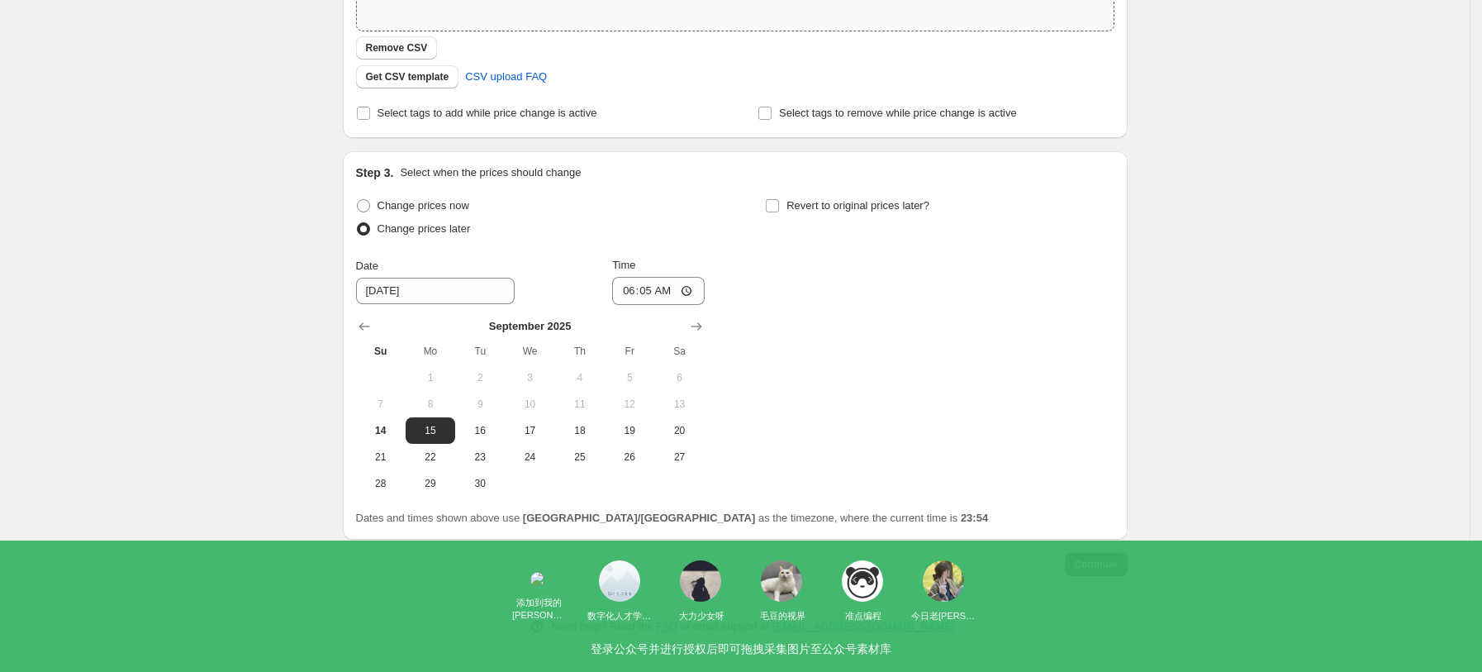
scroll to position [376, 0]
click at [1104, 563] on span "Continue" at bounding box center [1096, 559] width 43 height 13
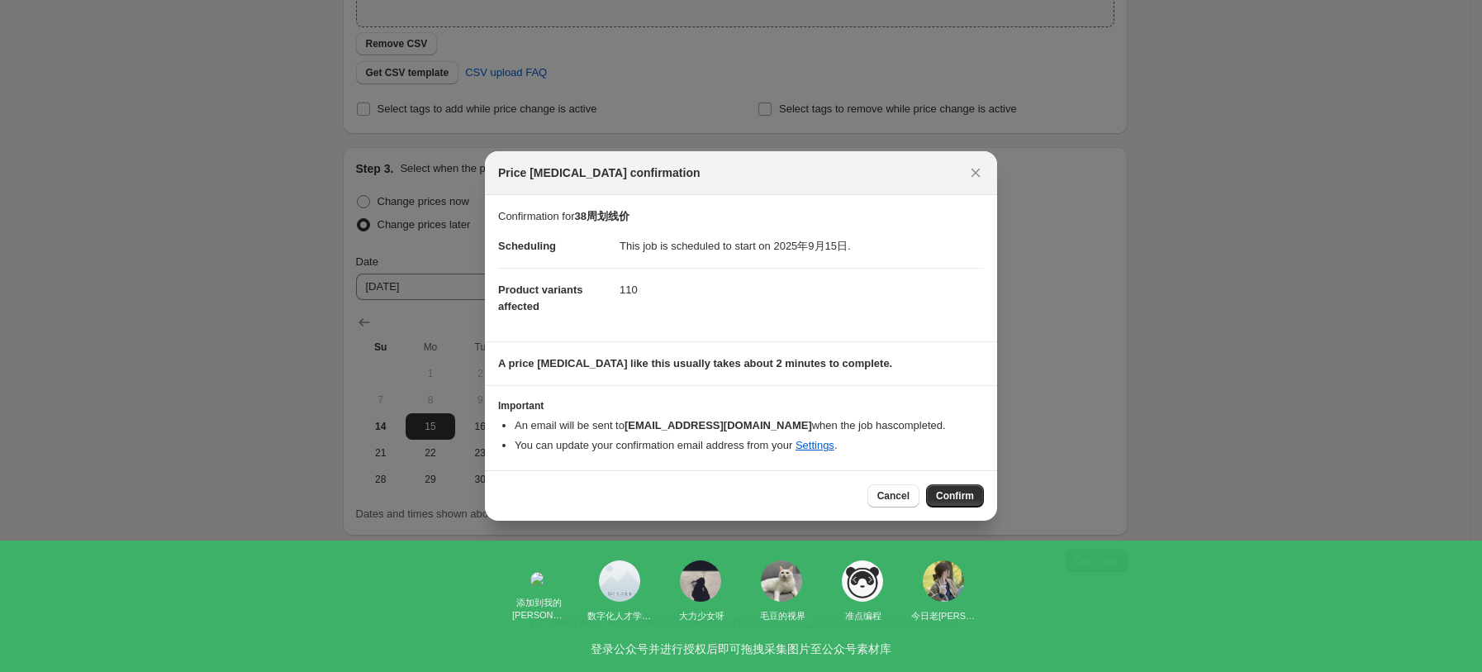
click at [973, 500] on button "Confirm" at bounding box center [955, 495] width 58 height 23
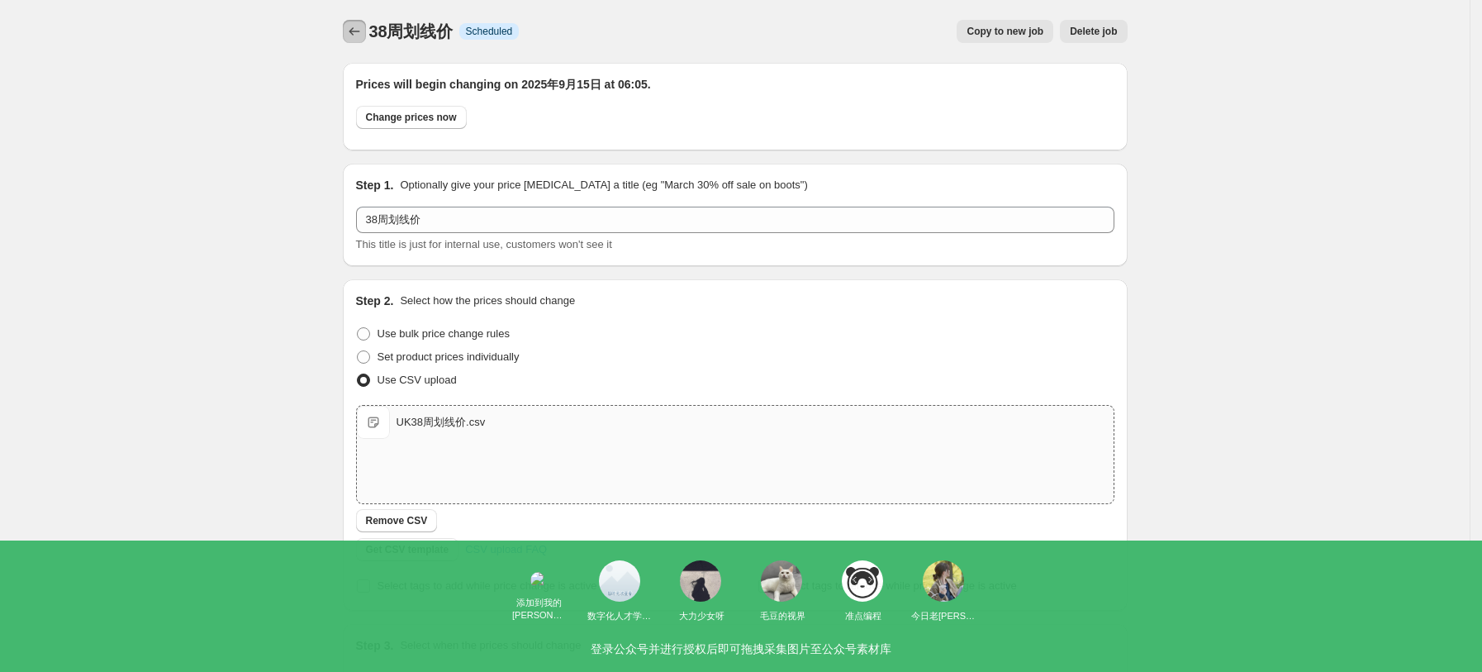
click at [350, 40] on button "Price change jobs" at bounding box center [354, 31] width 23 height 23
